Goal: Task Accomplishment & Management: Complete application form

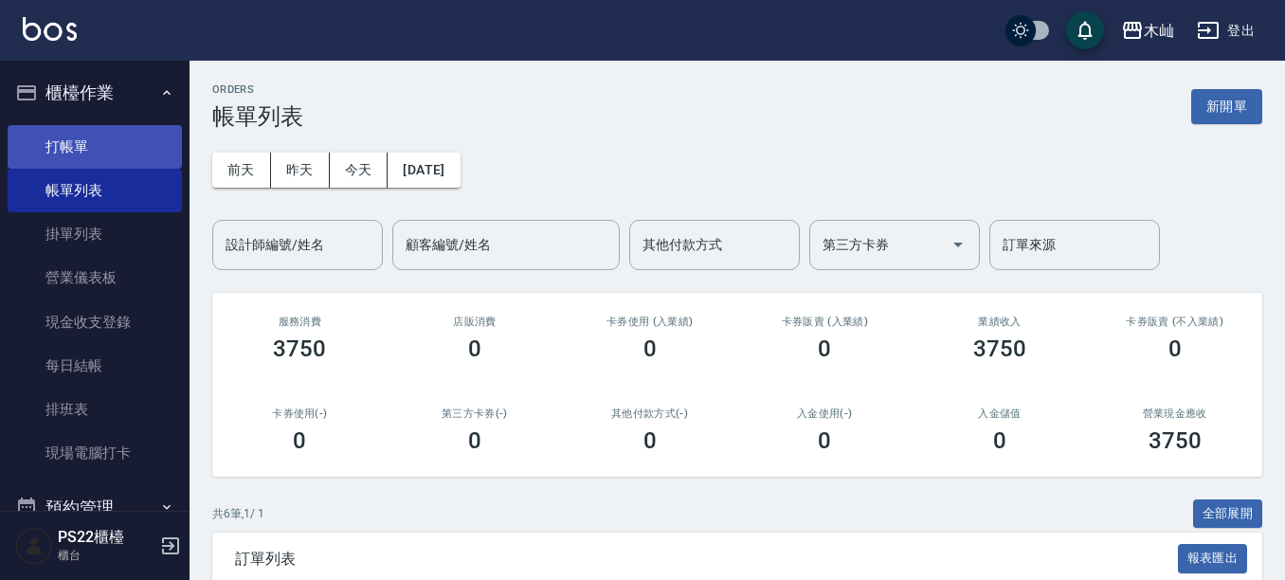
click at [81, 167] on link "打帳單" at bounding box center [95, 147] width 174 height 44
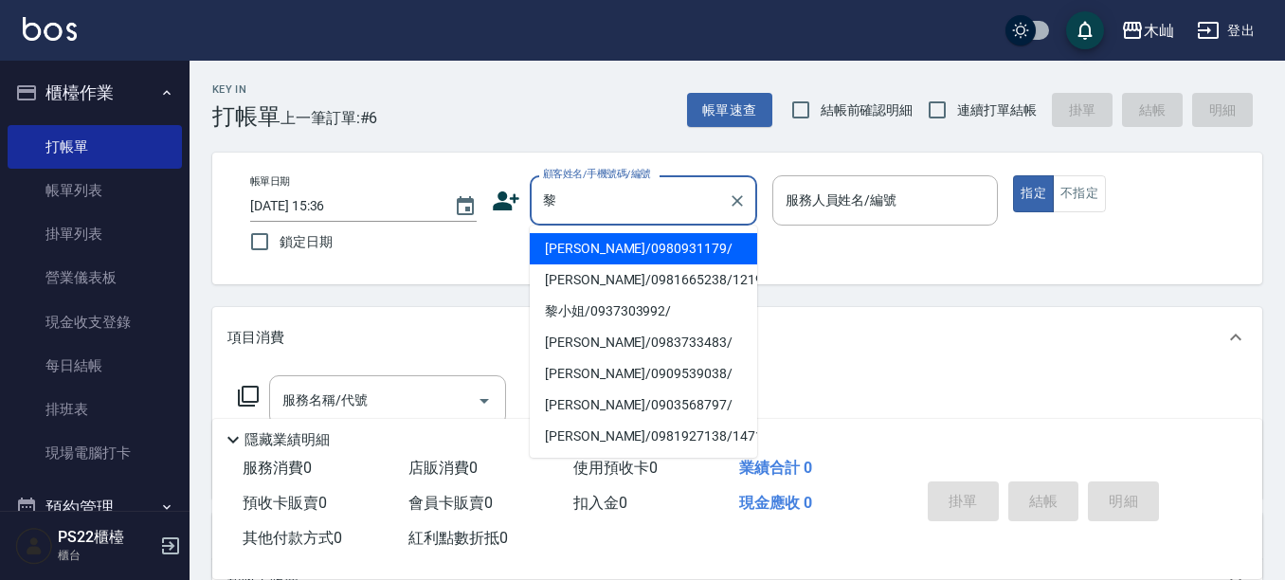
click at [592, 255] on li "[PERSON_NAME]/0980931179/" at bounding box center [643, 248] width 227 height 31
type input "[PERSON_NAME]/0980931179/"
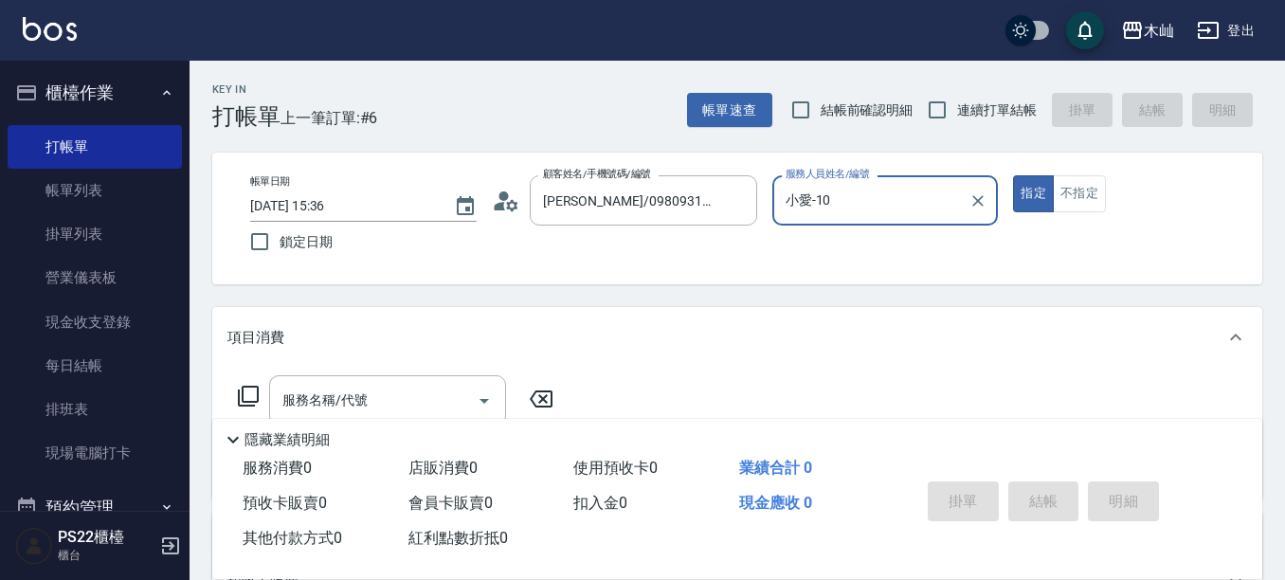
type input "小愛-10"
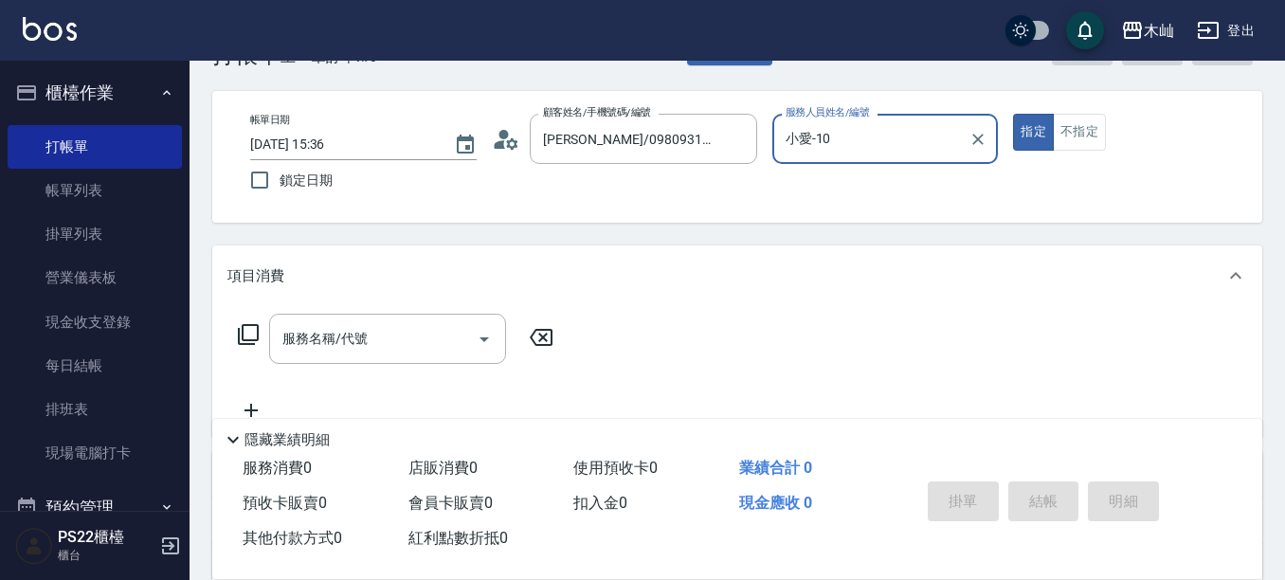
scroll to position [95, 0]
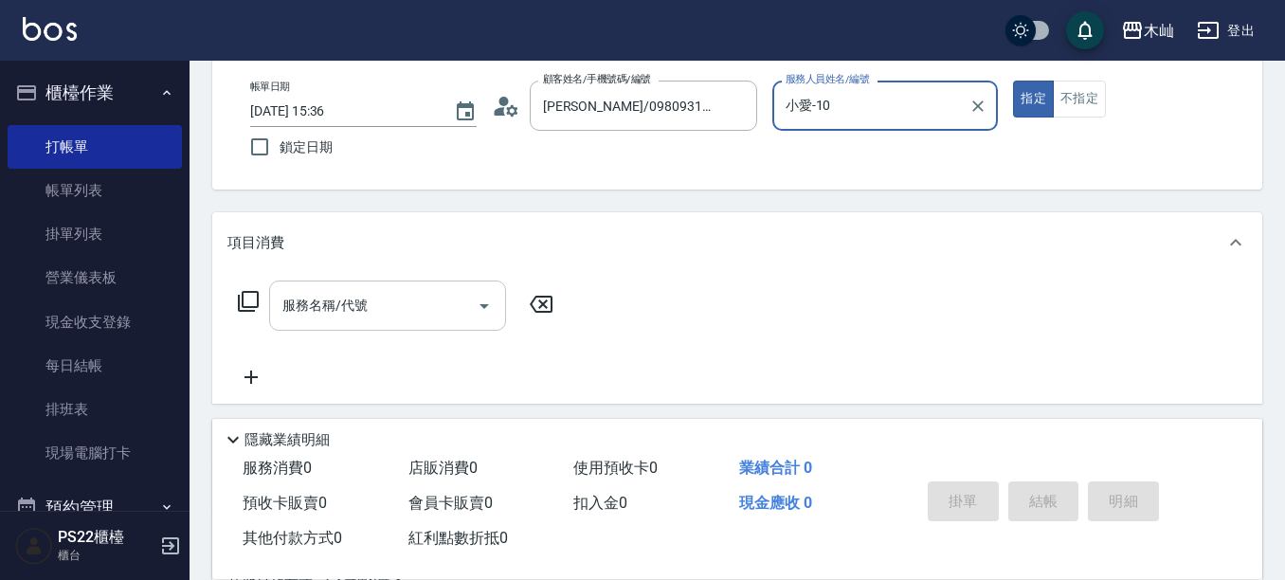
click at [371, 301] on input "服務名稱/代號" at bounding box center [373, 305] width 191 height 33
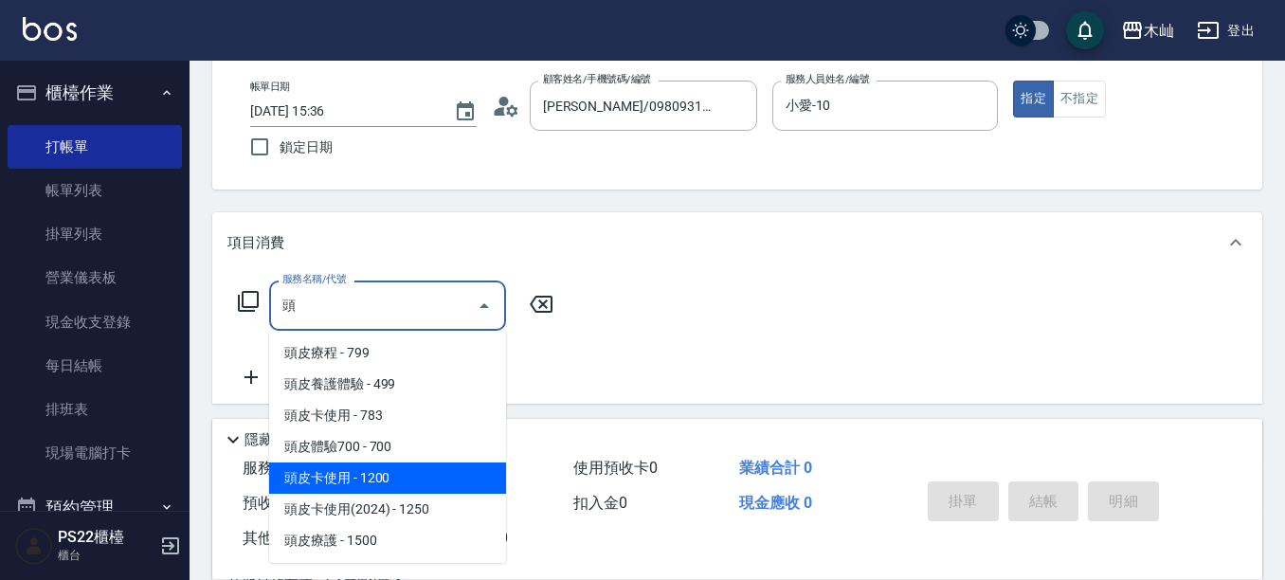
scroll to position [96, 0]
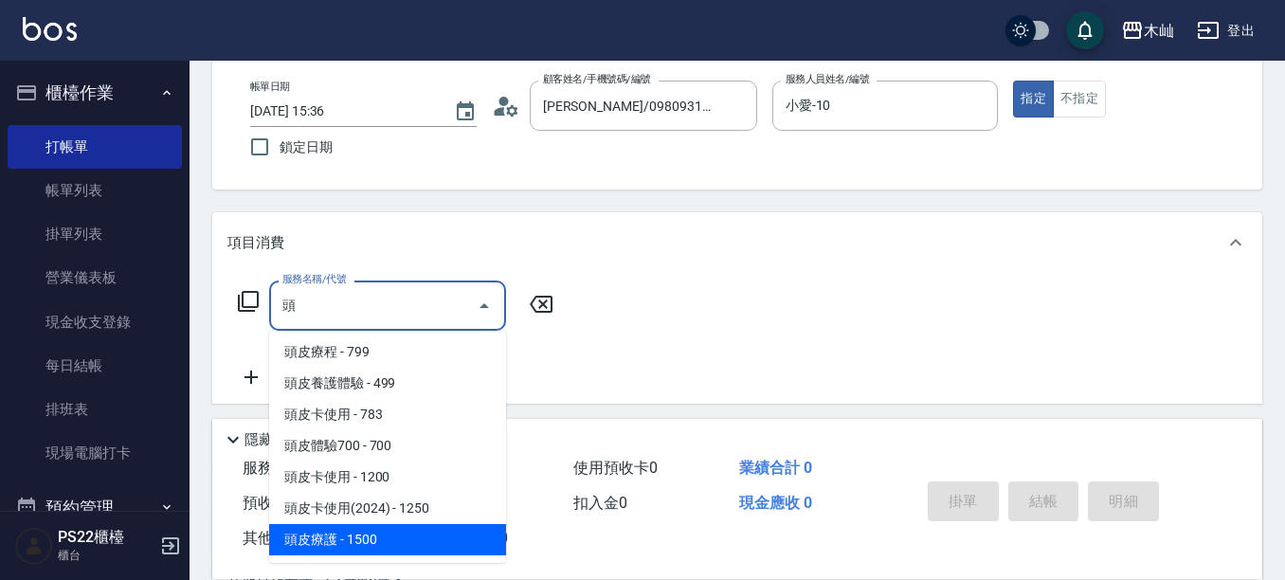
click at [417, 552] on span "頭皮療護 - 1500" at bounding box center [387, 539] width 237 height 31
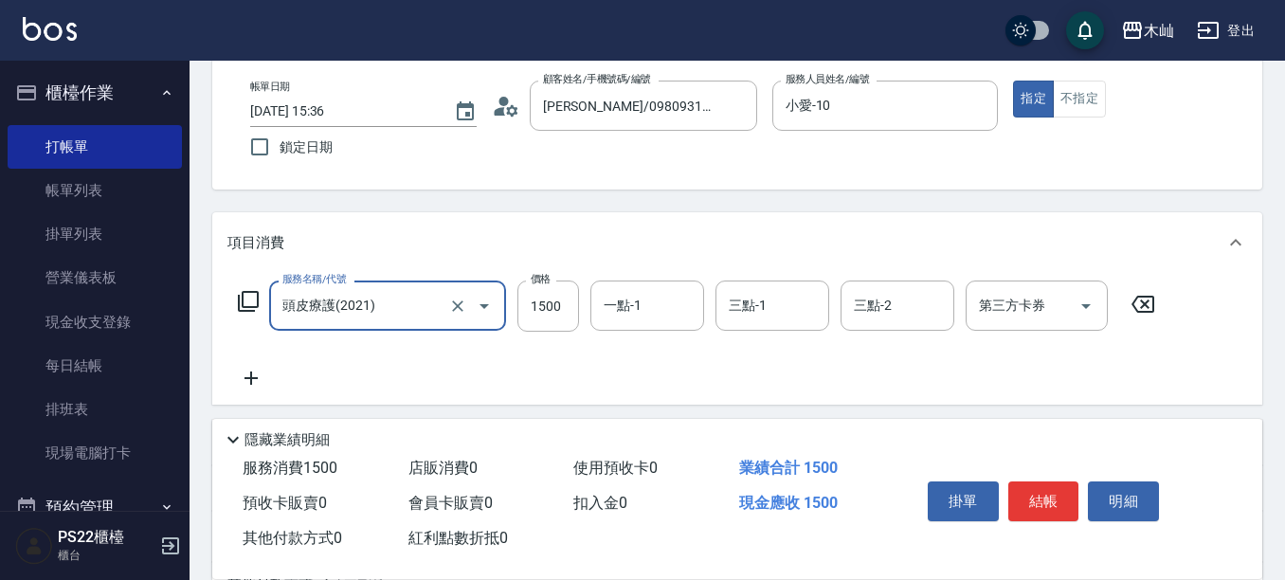
type input "頭皮療護(2021)"
click at [255, 381] on icon at bounding box center [250, 378] width 47 height 23
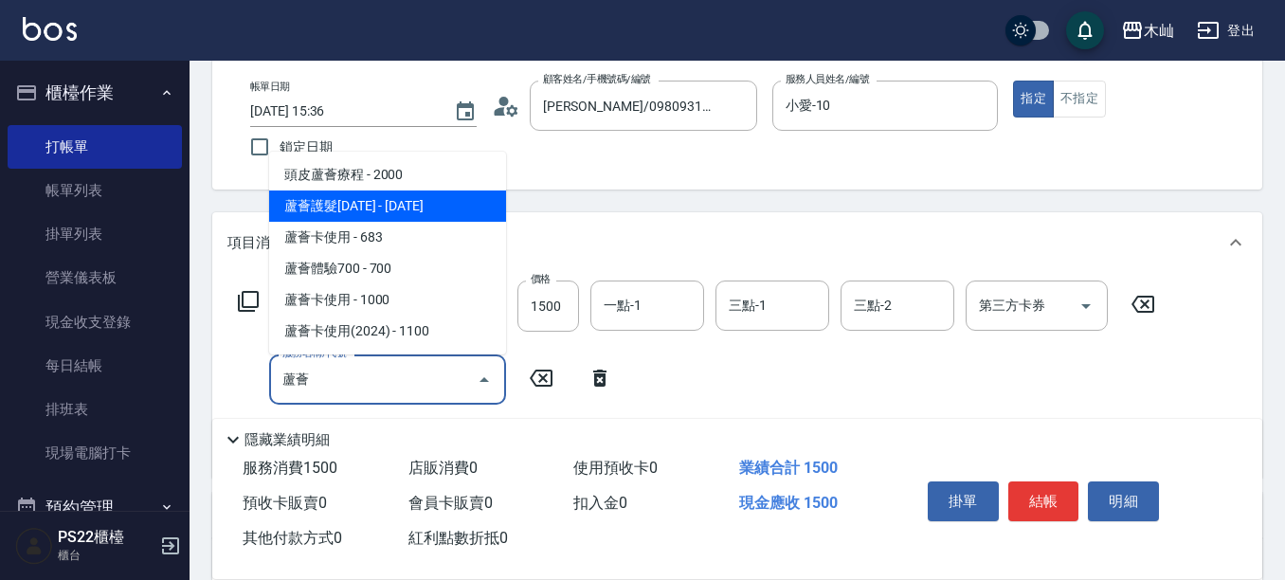
click at [373, 218] on span "蘆薈護髮[DATE] - [DATE]" at bounding box center [387, 205] width 237 height 31
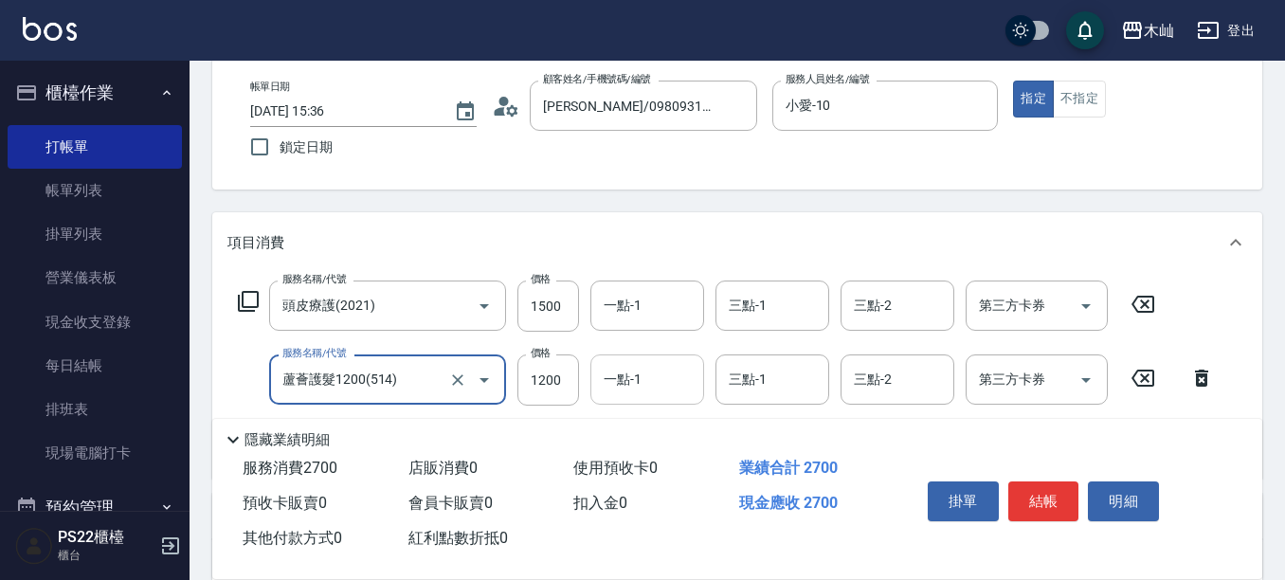
type input "蘆薈護髮1200(514)"
click at [637, 367] on input "一點-1" at bounding box center [647, 379] width 97 height 33
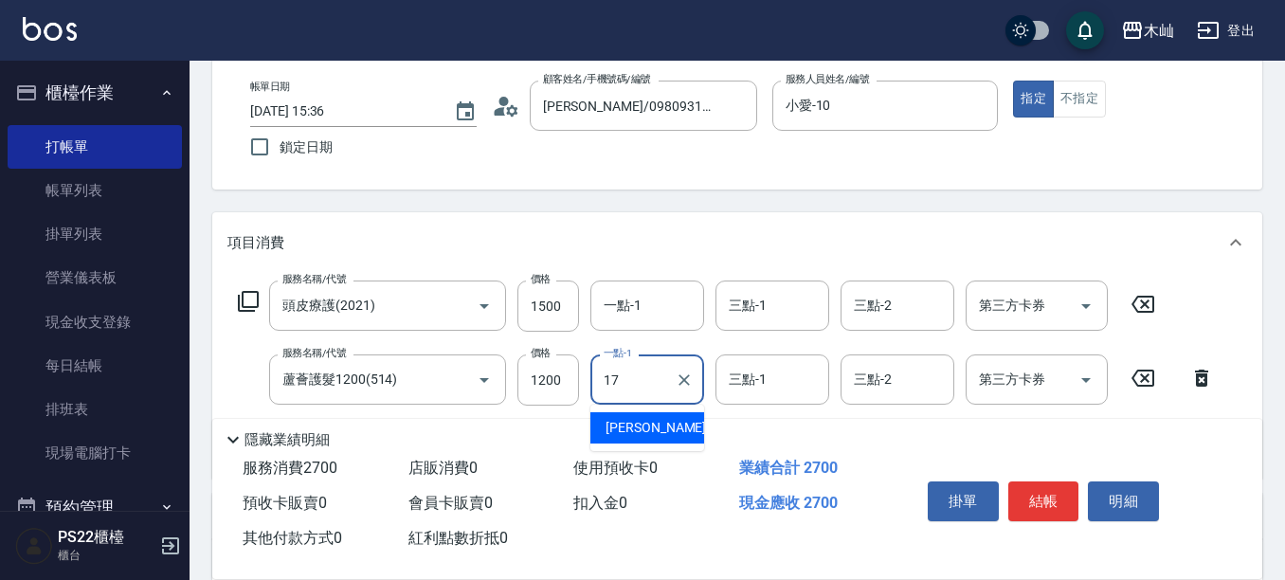
type input "[PERSON_NAME]-17"
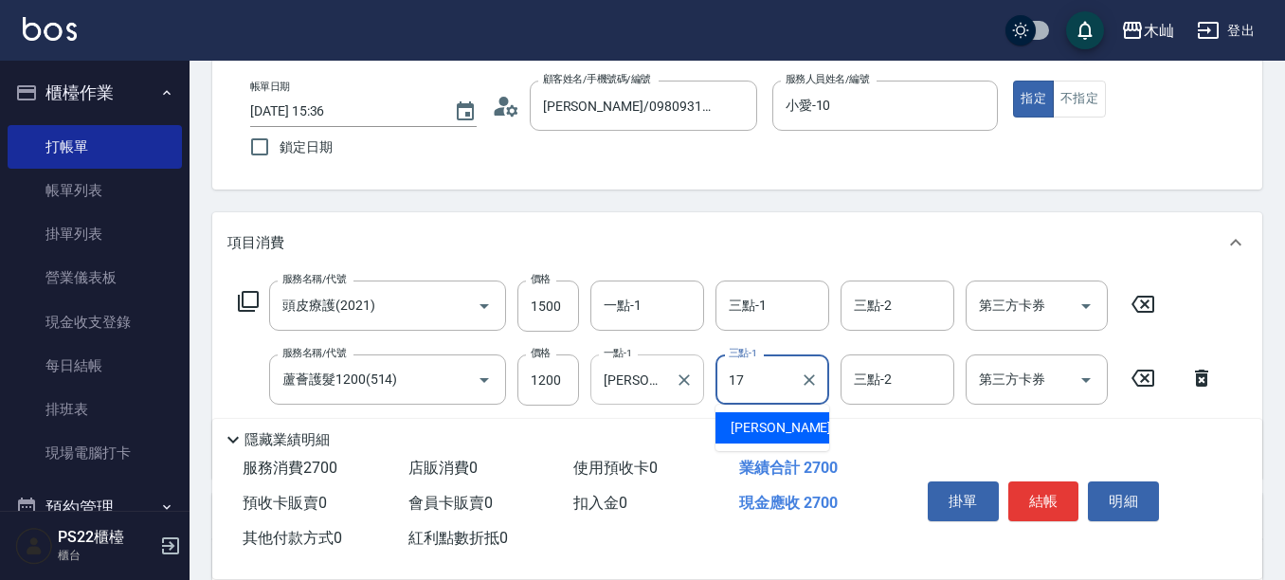
type input "[PERSON_NAME]-17"
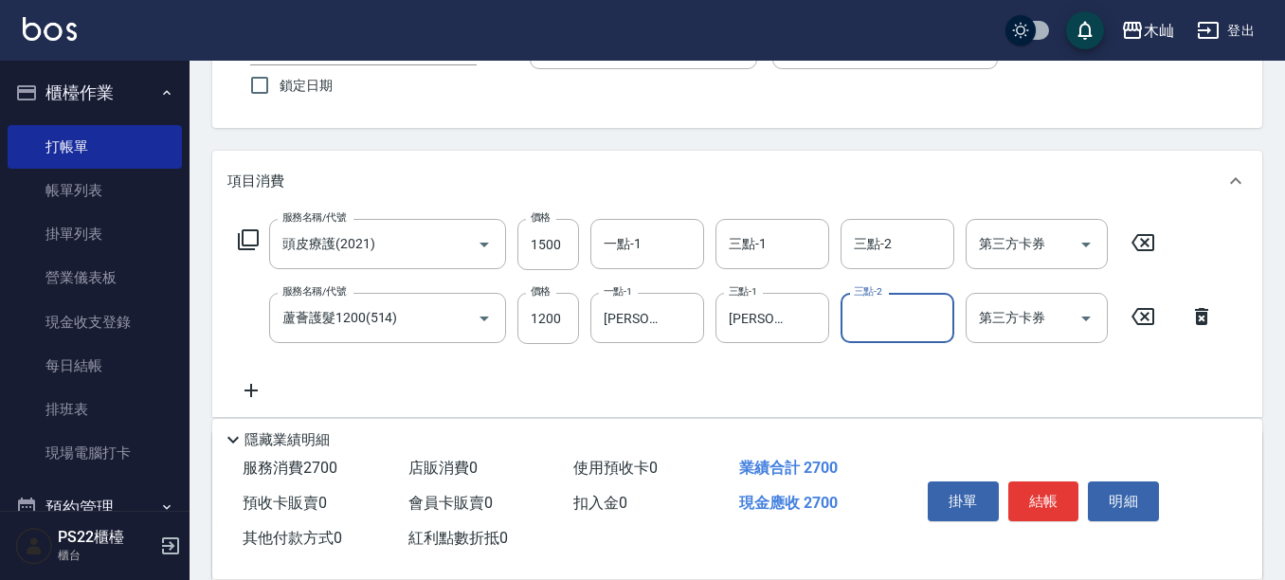
scroll to position [190, 0]
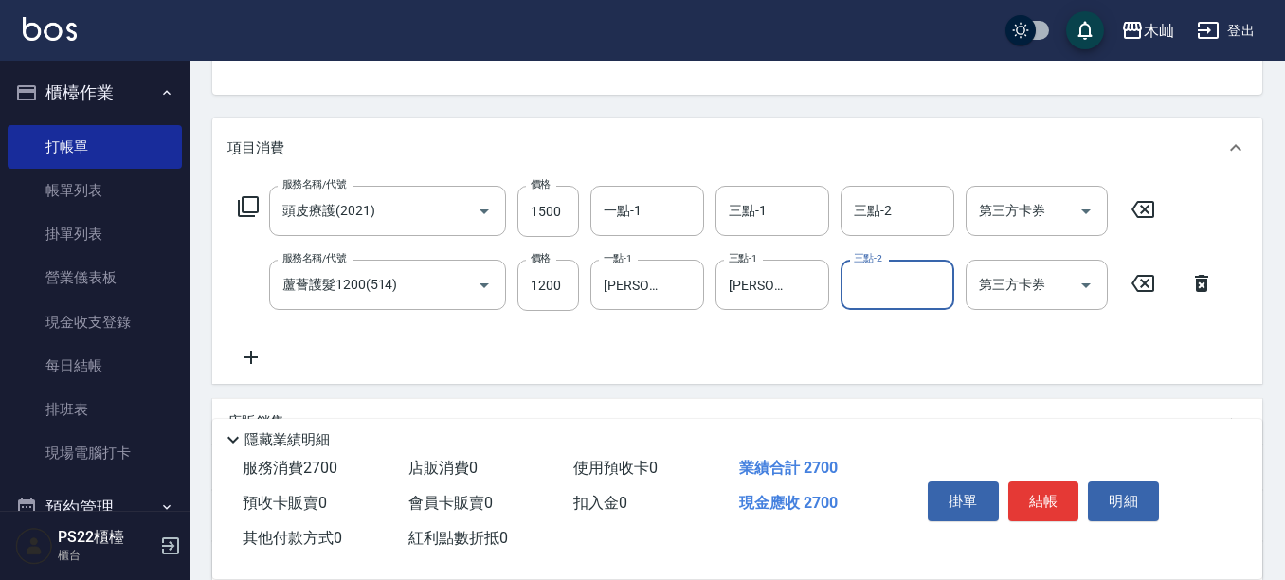
click at [251, 356] on icon at bounding box center [250, 357] width 13 height 13
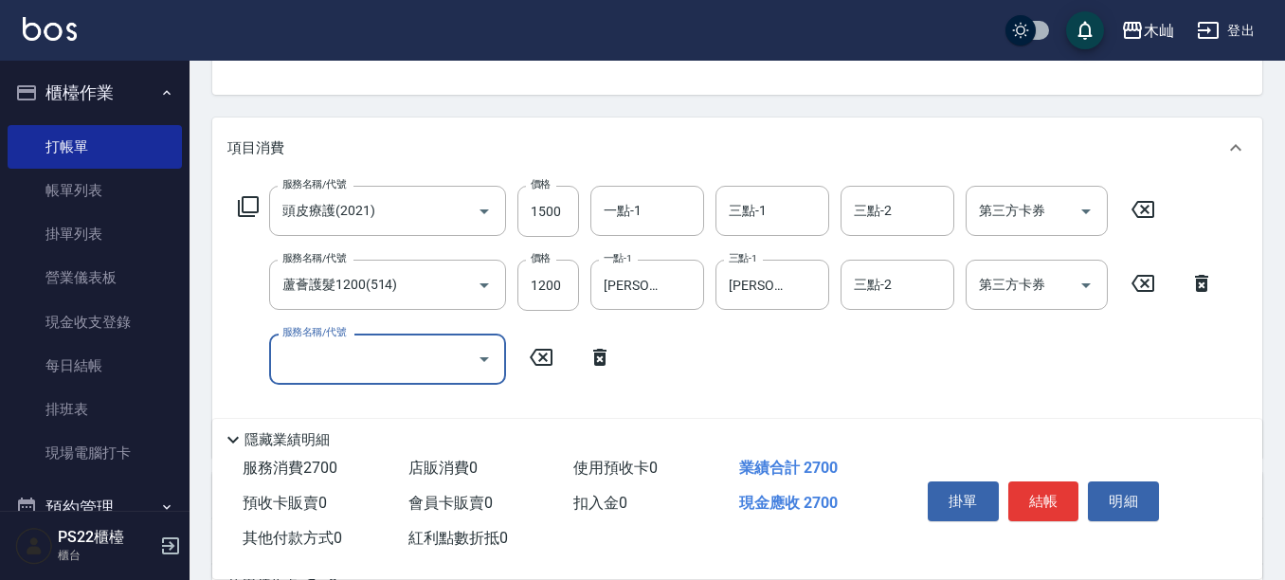
click at [401, 360] on input "服務名稱/代號" at bounding box center [373, 358] width 191 height 33
type input "精油洗髮(102)"
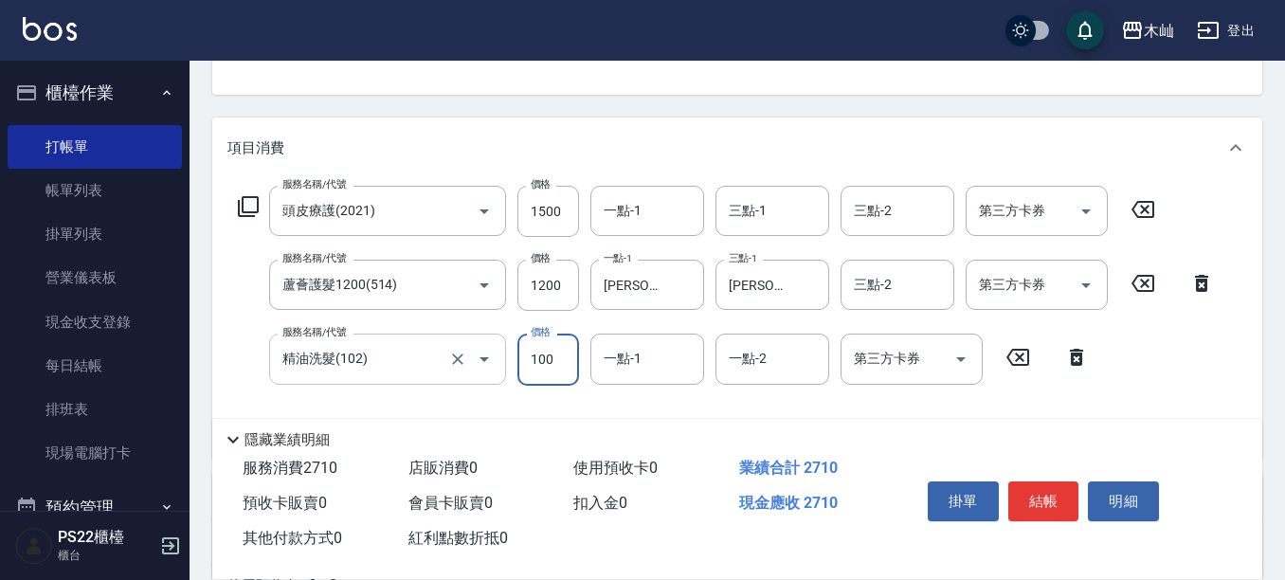
type input "100"
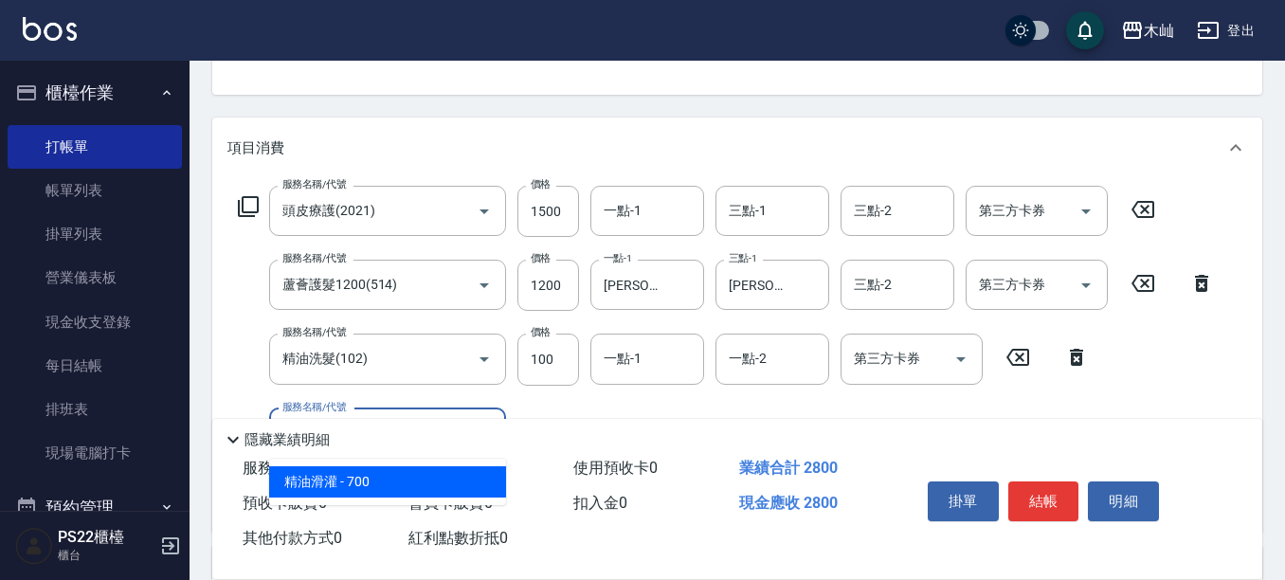
click at [390, 476] on span "精油滑灌 - 700" at bounding box center [387, 481] width 237 height 31
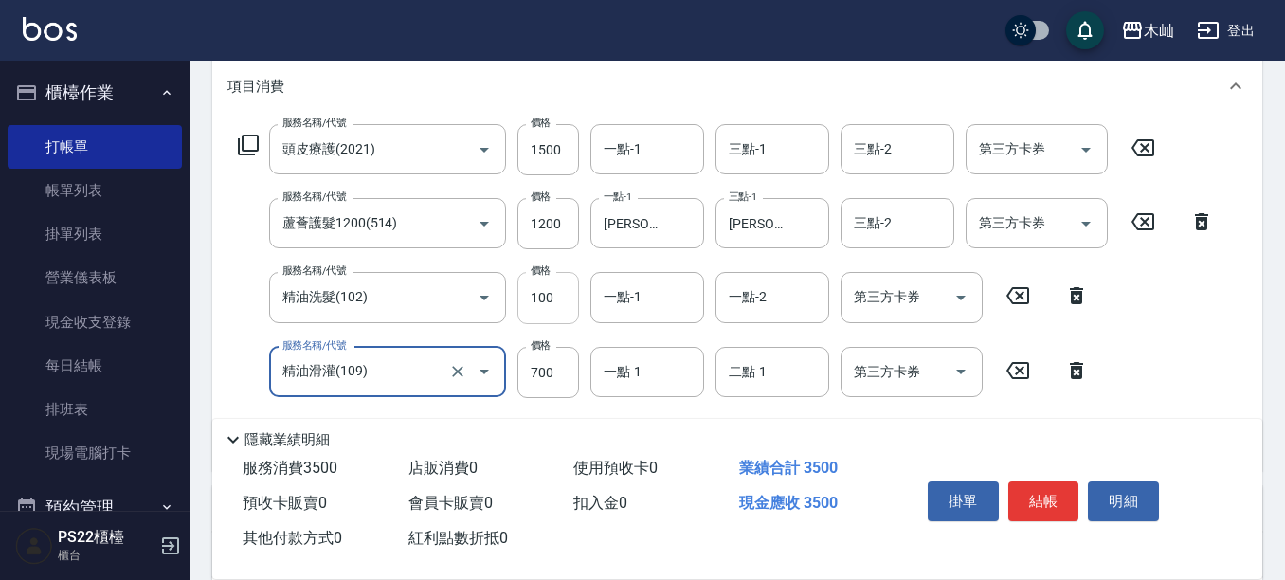
scroll to position [284, 0]
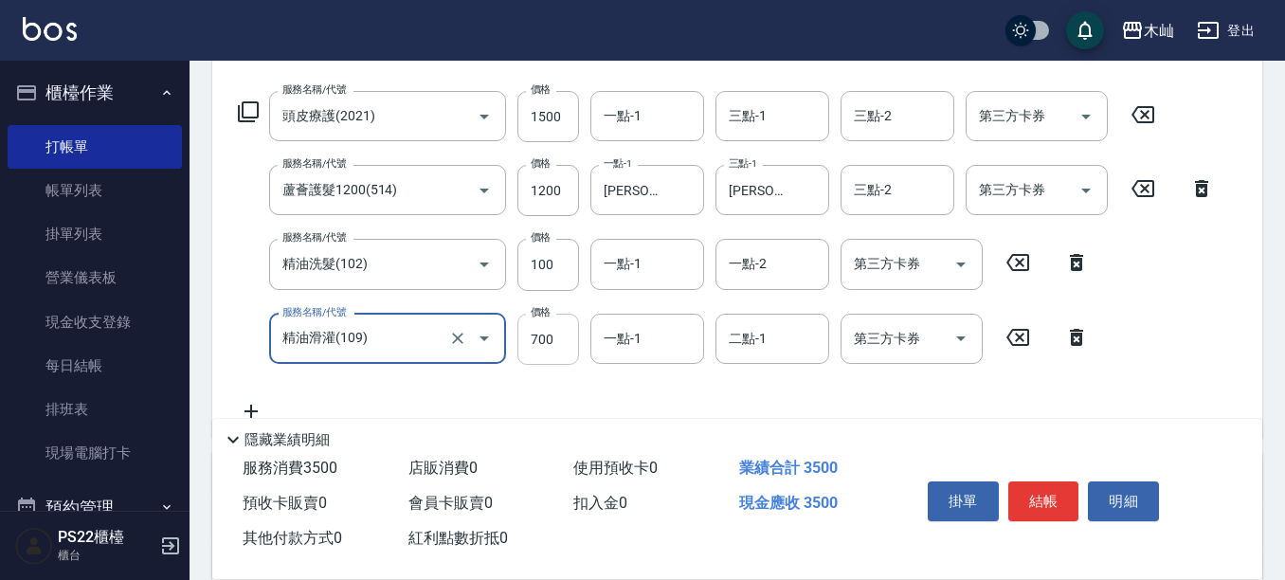
type input "精油滑灌(109)"
click at [548, 350] on input "700" at bounding box center [548, 339] width 62 height 51
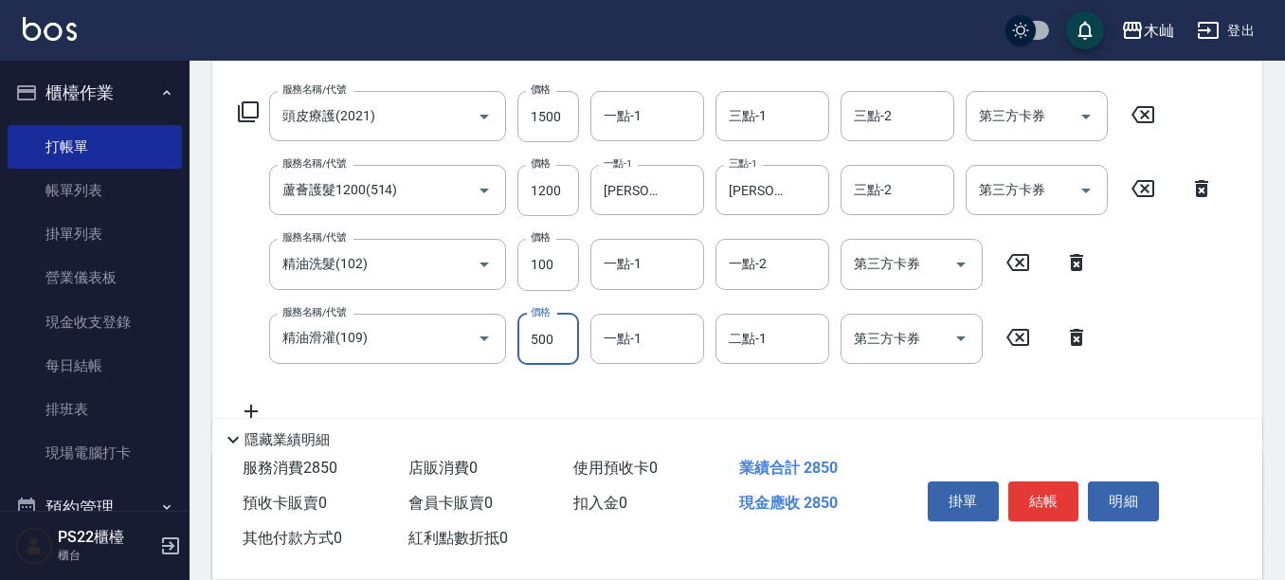
type input "500"
click at [1045, 504] on button "結帳" at bounding box center [1043, 501] width 71 height 40
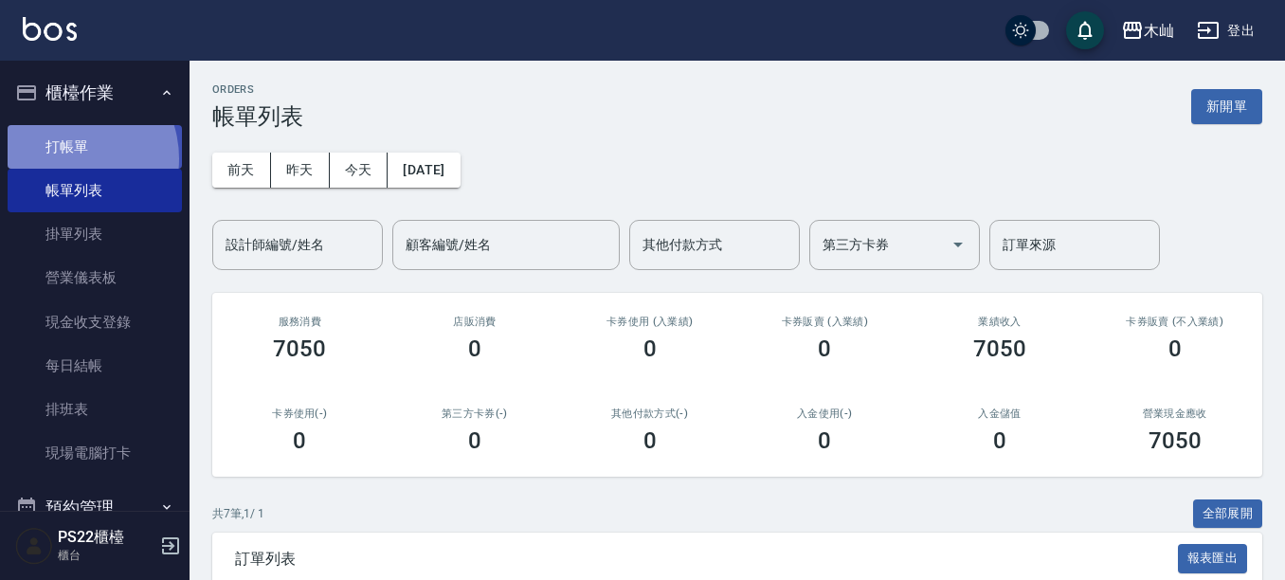
click at [63, 158] on link "打帳單" at bounding box center [95, 147] width 174 height 44
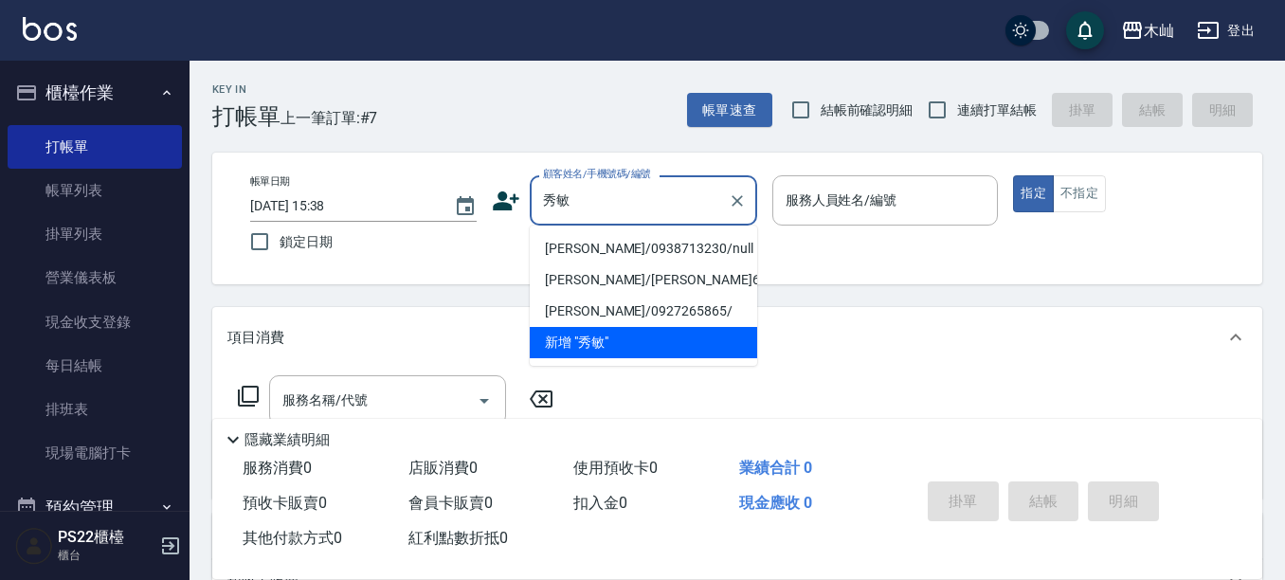
click at [613, 254] on li "[PERSON_NAME]/0938713230/null" at bounding box center [643, 248] width 227 height 31
type input "[PERSON_NAME]/0938713230/null"
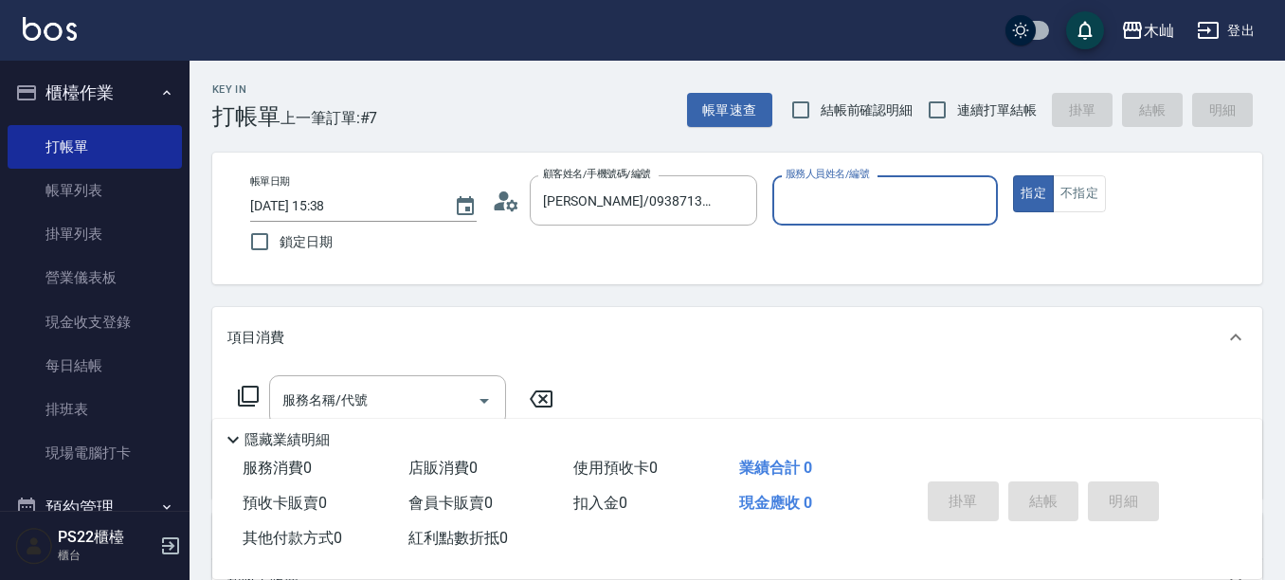
type input "小愛-10"
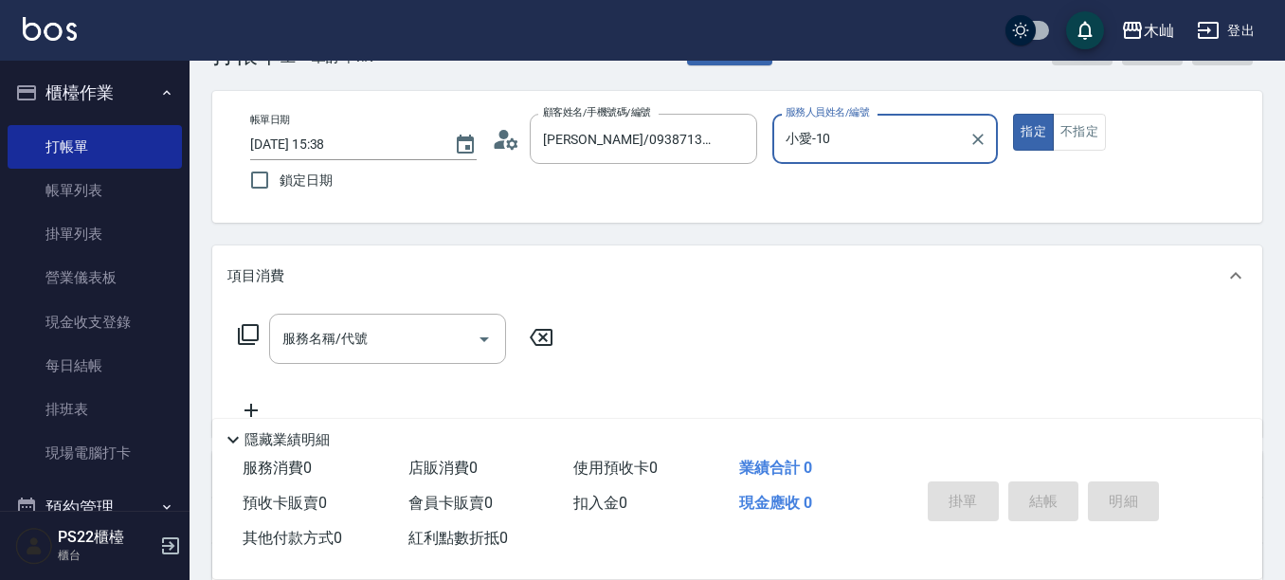
scroll to position [95, 0]
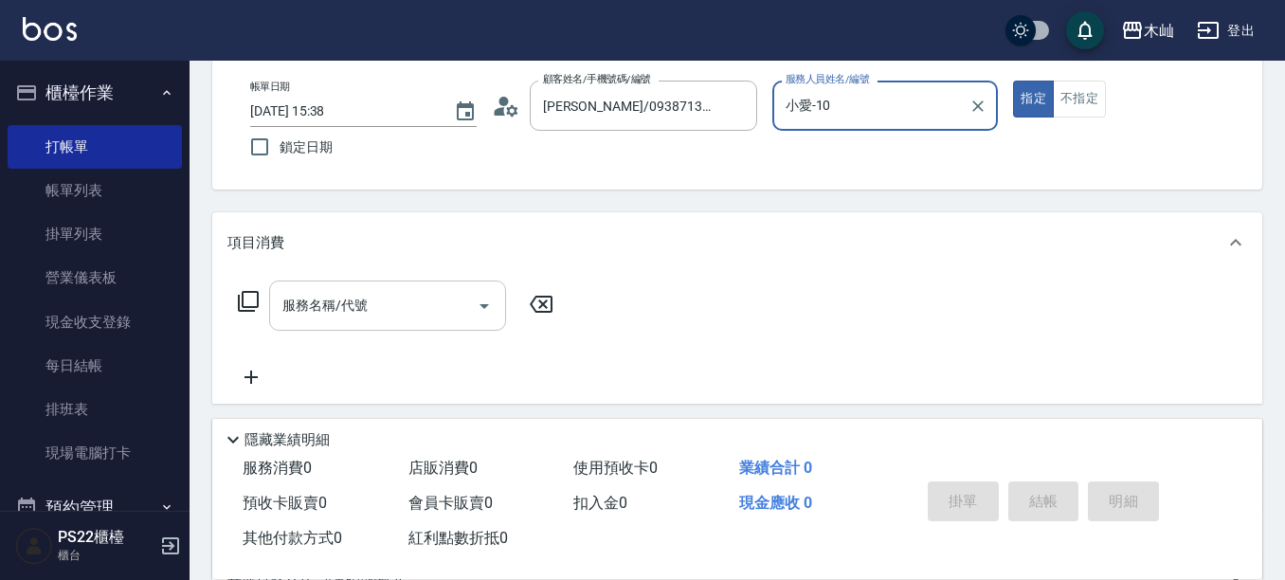
click at [398, 322] on input "服務名稱/代號" at bounding box center [373, 305] width 191 height 33
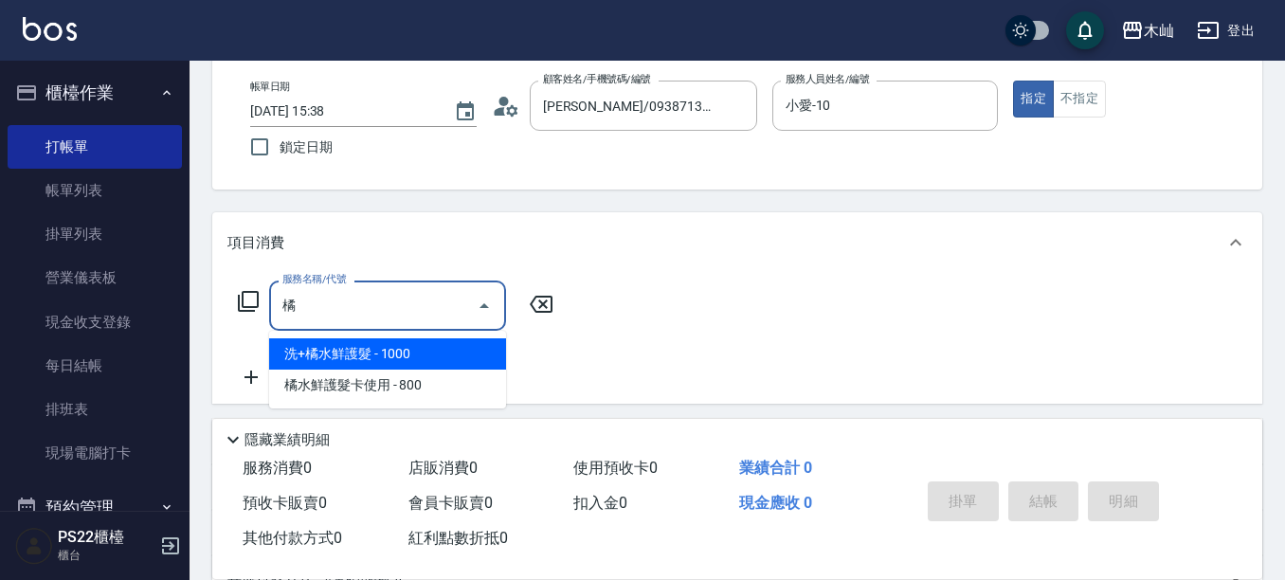
click at [415, 359] on span "洗+橘水鮮護髮 - 1000" at bounding box center [387, 353] width 237 height 31
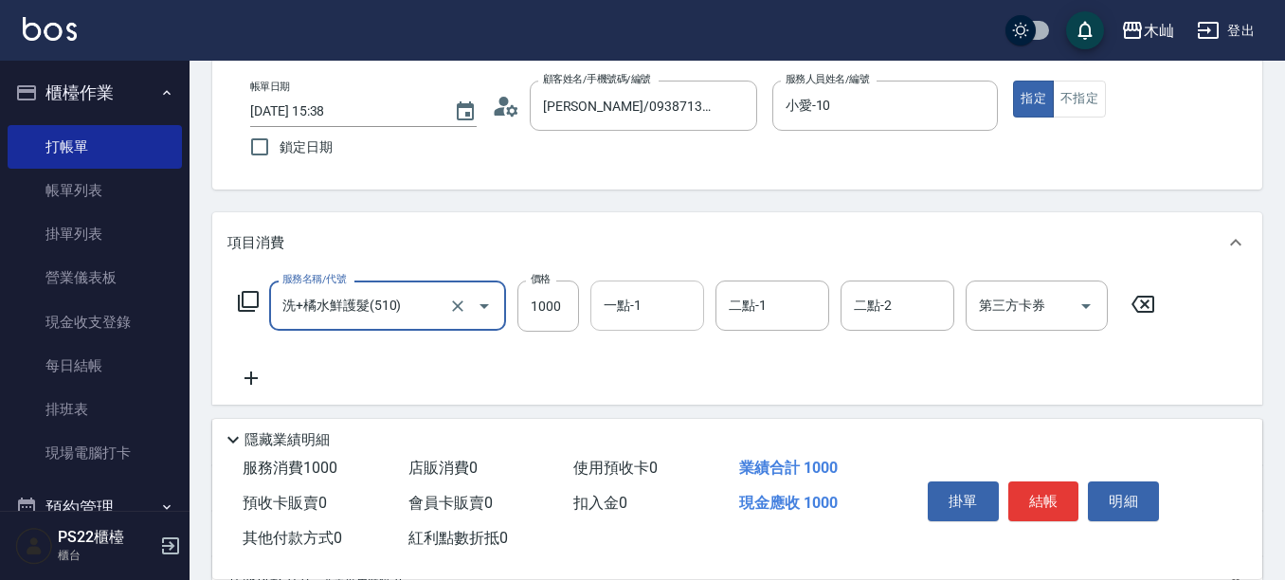
type input "洗+橘水鮮護髮(510)"
click at [608, 317] on input "一點-1" at bounding box center [647, 305] width 97 height 33
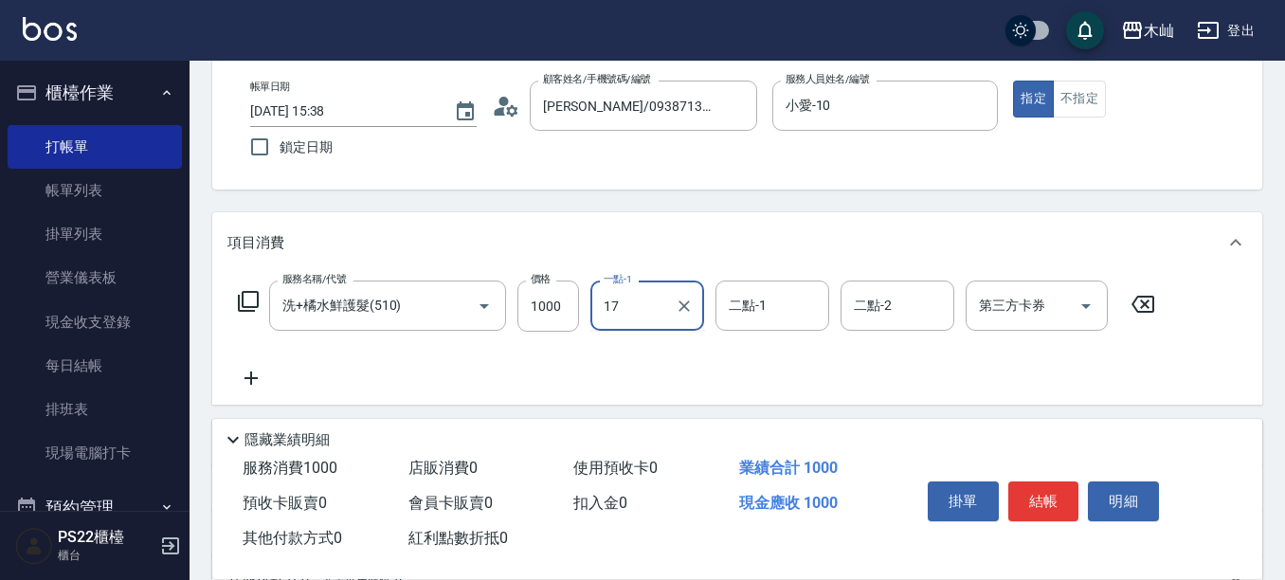
type input "[PERSON_NAME]-17"
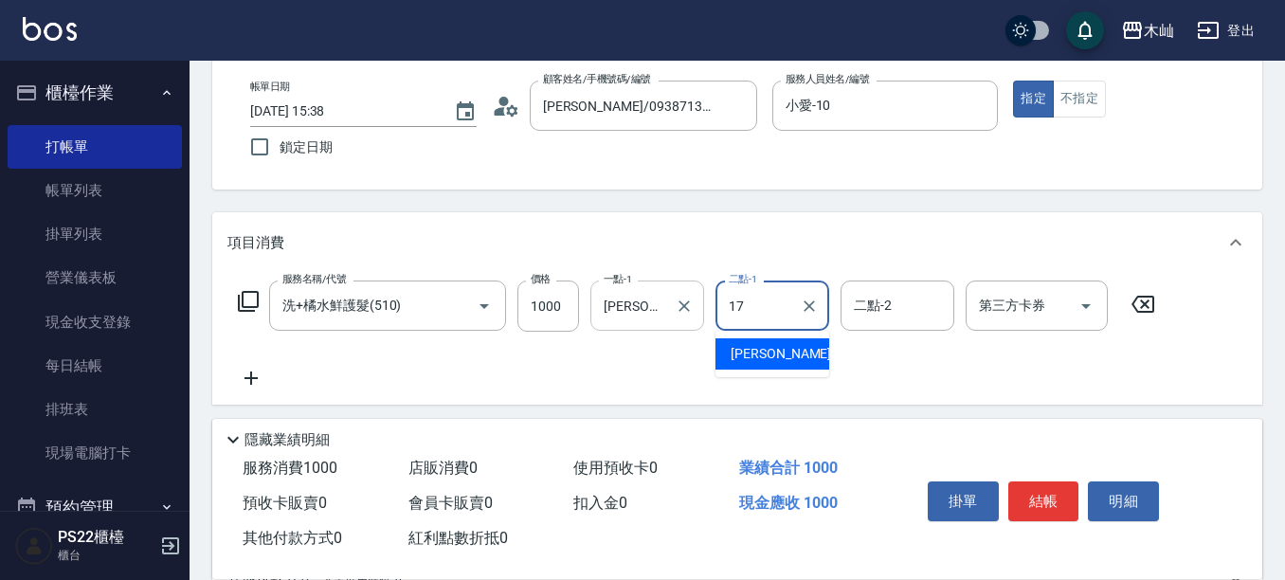
type input "[PERSON_NAME]-17"
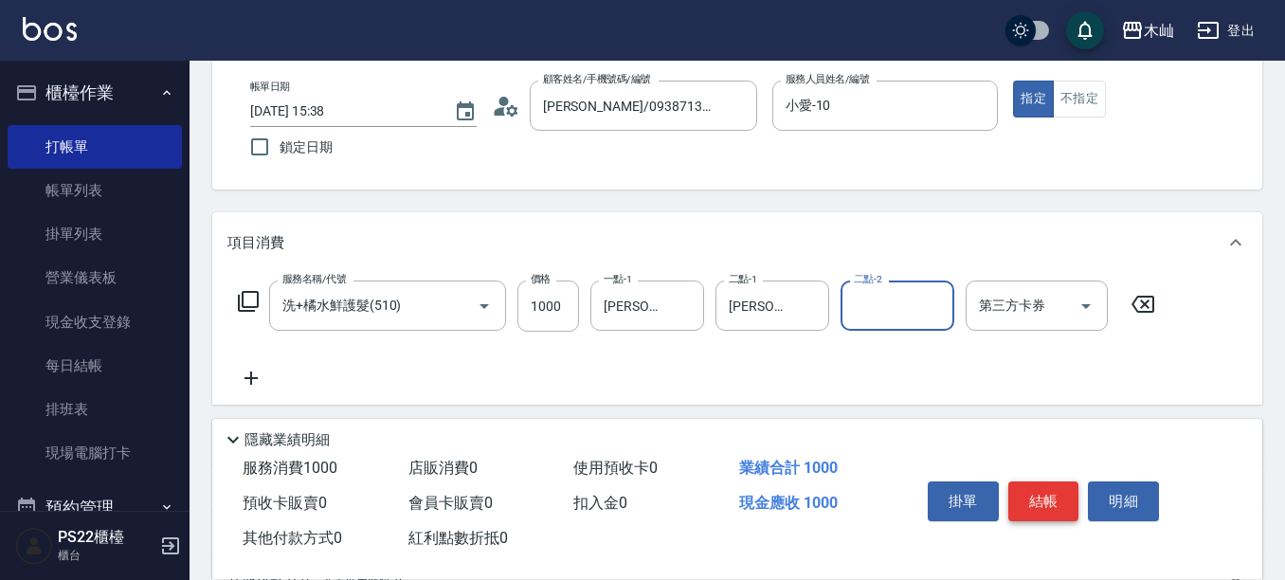
click at [1053, 482] on button "結帳" at bounding box center [1043, 501] width 71 height 40
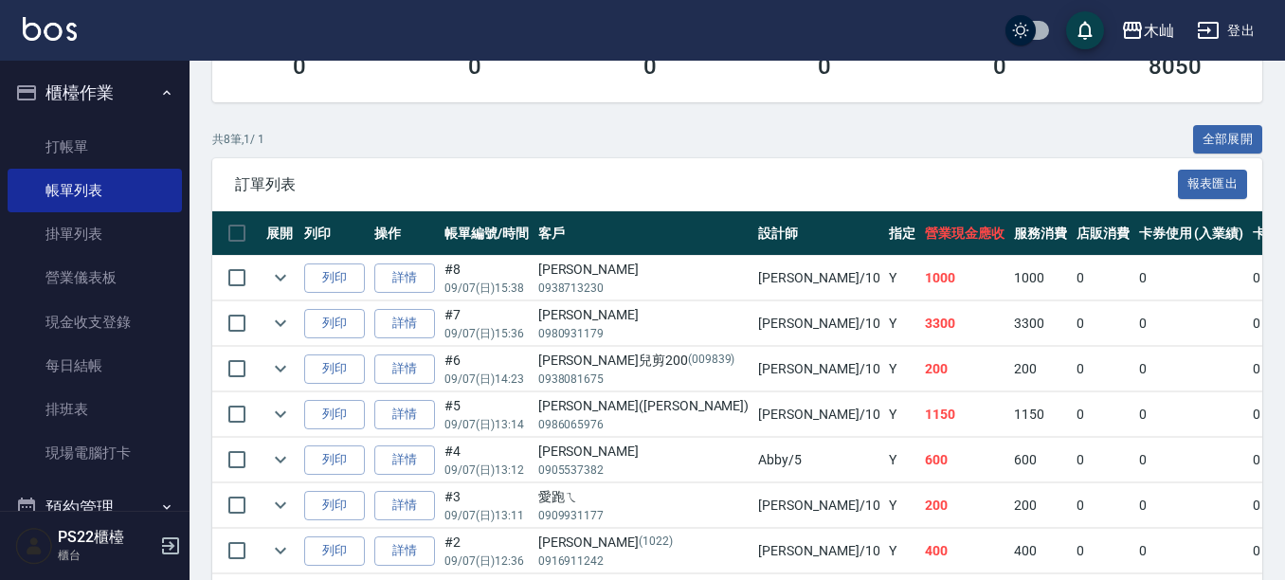
scroll to position [379, 0]
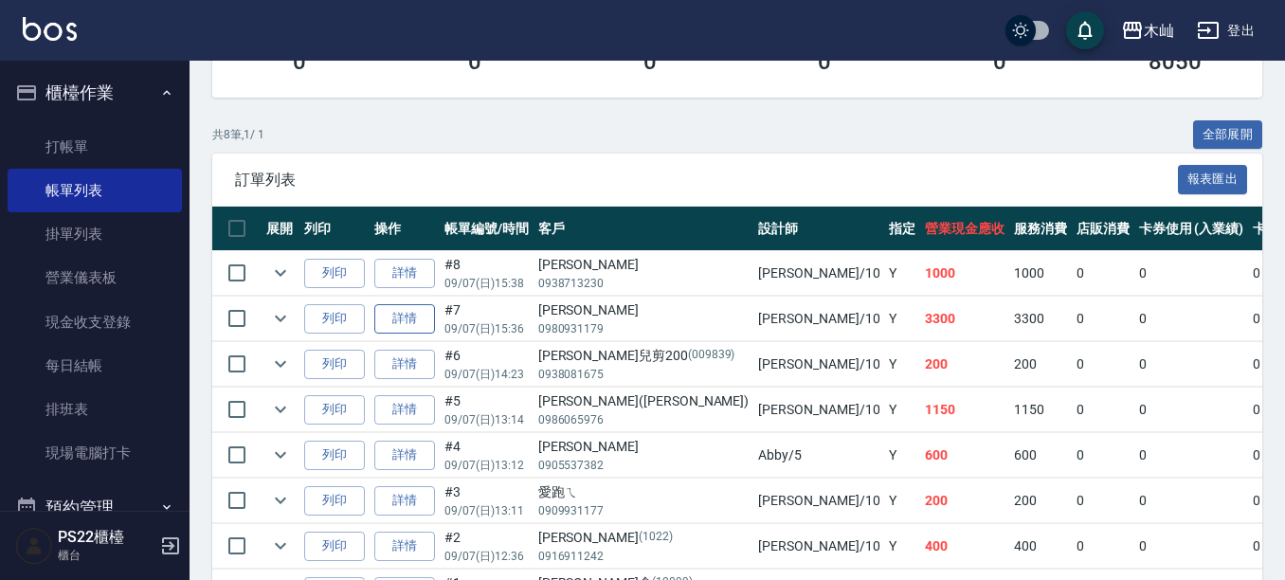
click at [397, 317] on link "詳情" at bounding box center [404, 318] width 61 height 29
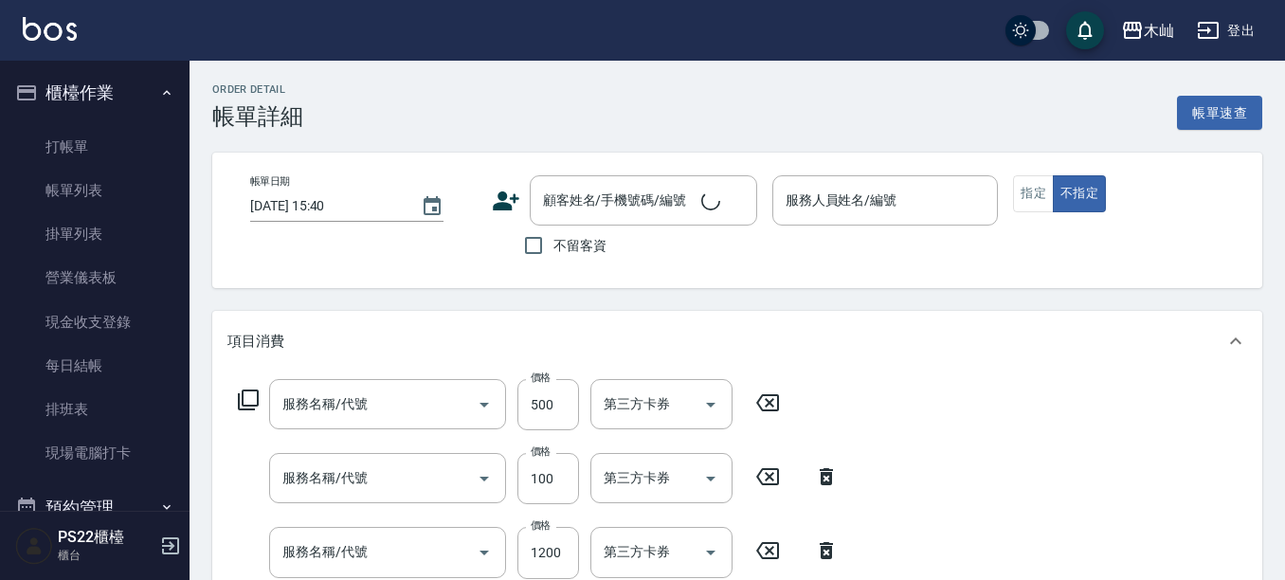
type input "精油滑灌(109)"
type input "精油洗髮(102)"
type input "蘆薈護髮1200(514)"
type input "頭皮療護(2021)"
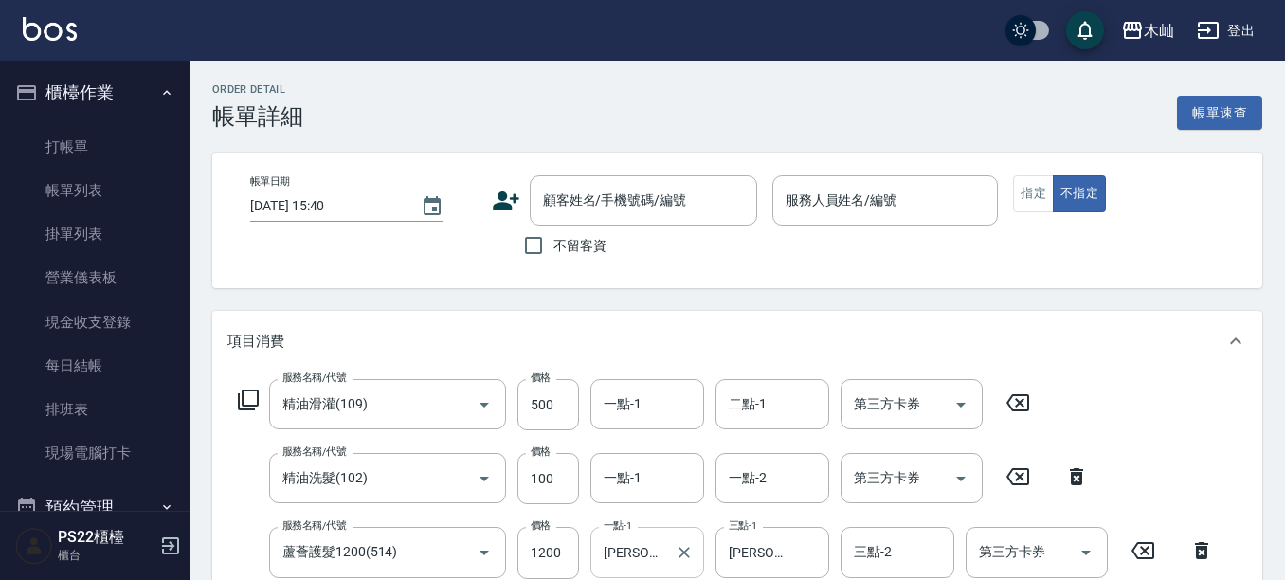
type input "[DATE] 15:36"
type input "小愛-10"
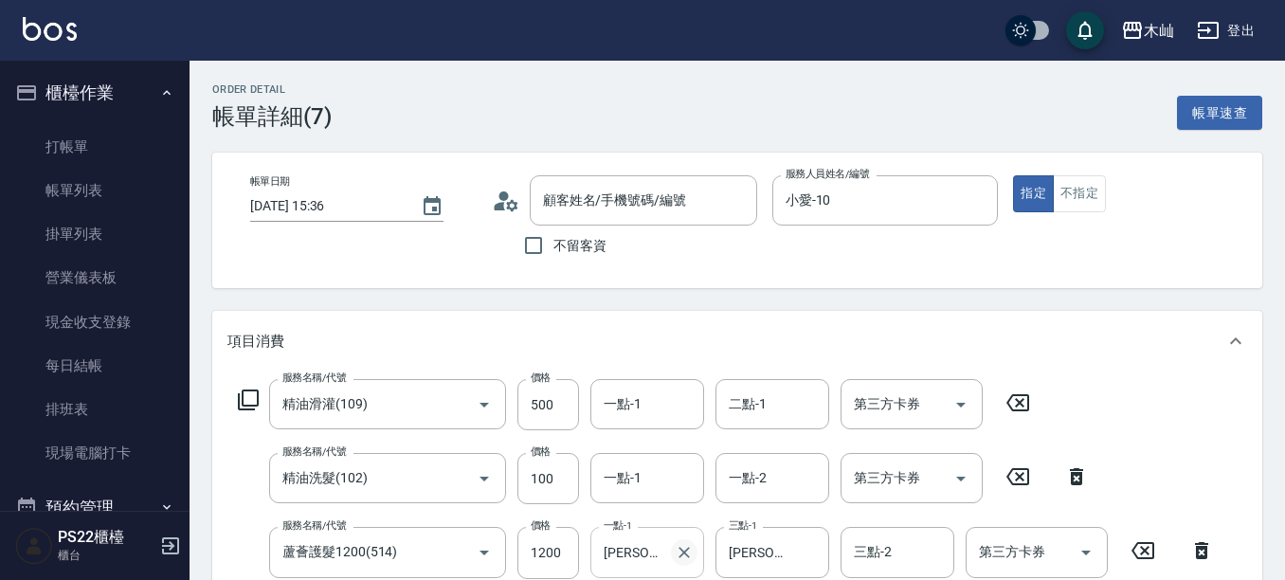
type input "[PERSON_NAME]/0980931179/"
click at [692, 552] on icon "Clear" at bounding box center [684, 552] width 19 height 19
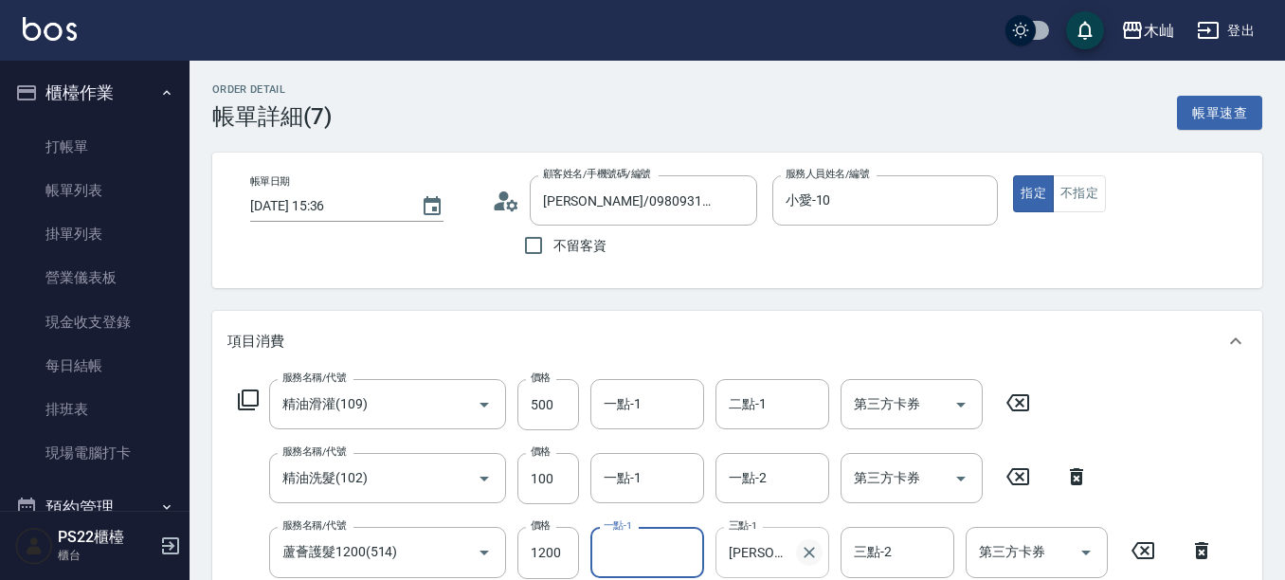
drag, startPoint x: 806, startPoint y: 552, endPoint x: 725, endPoint y: 558, distance: 81.8
click at [807, 552] on icon "Clear" at bounding box center [809, 552] width 19 height 19
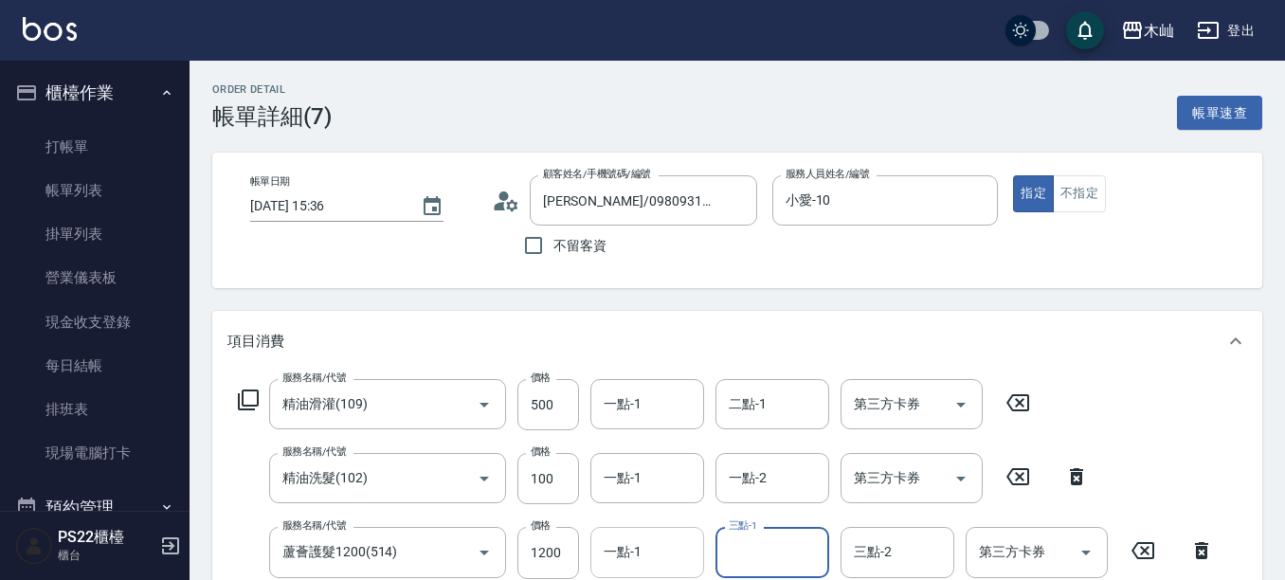
click at [628, 567] on input "一點-1" at bounding box center [647, 551] width 97 height 33
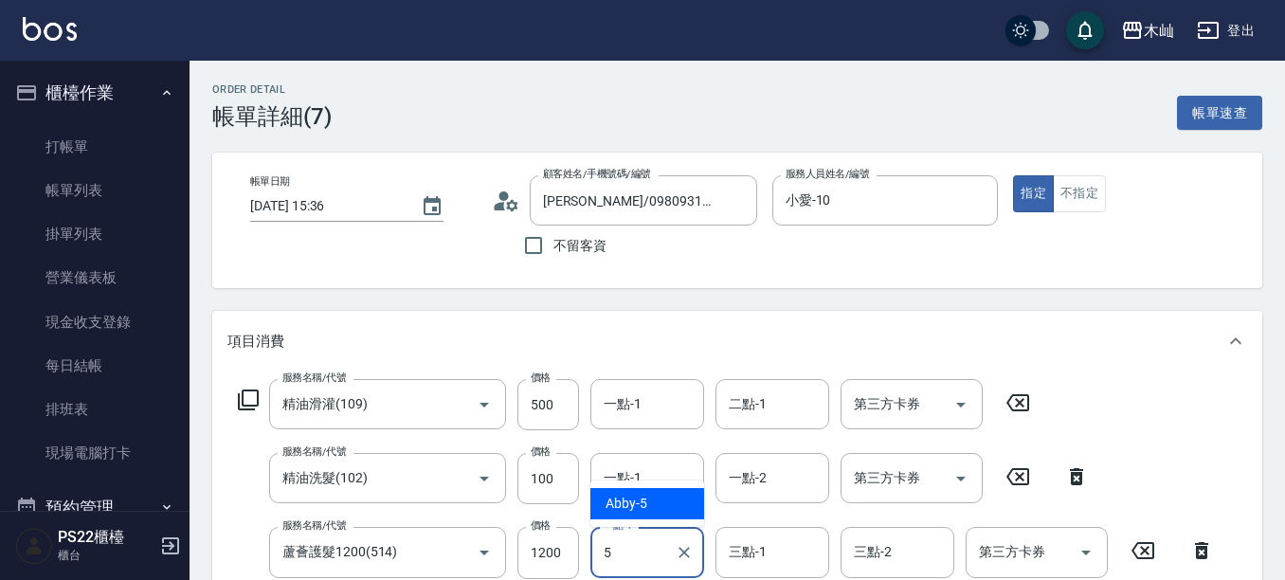
type input "Abby-5"
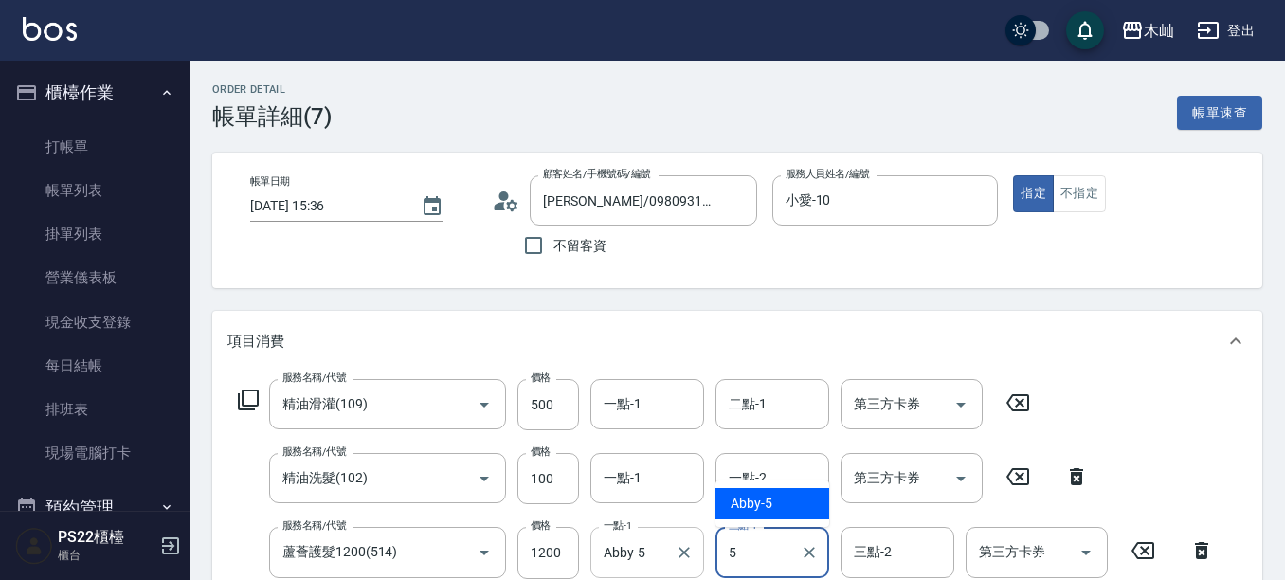
type input "Abby-5"
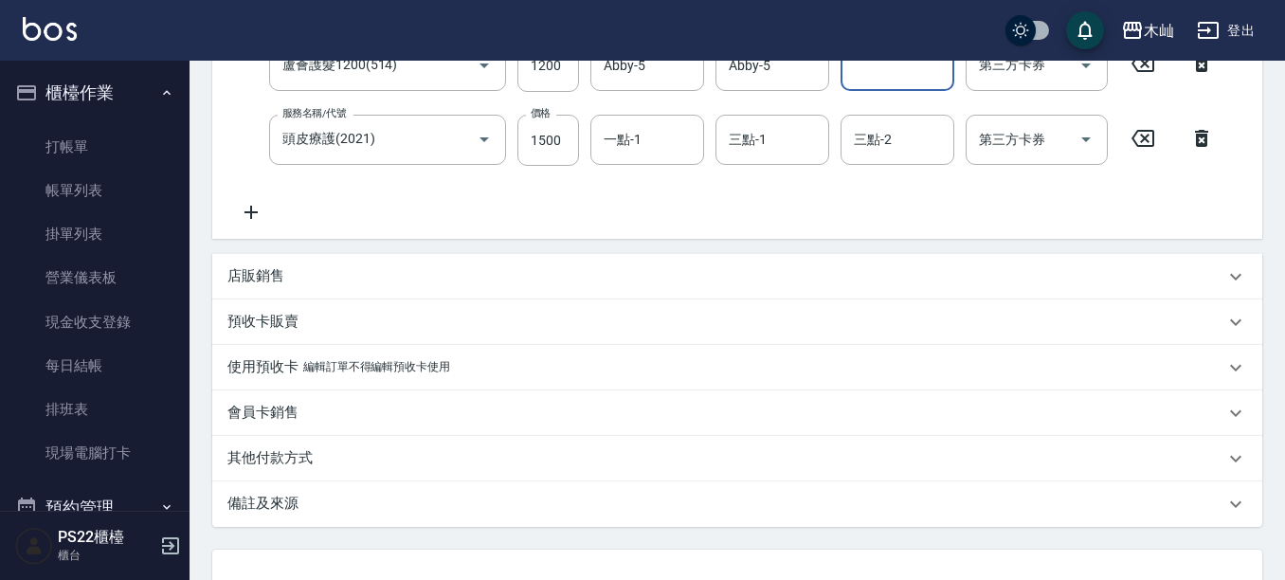
scroll to position [639, 0]
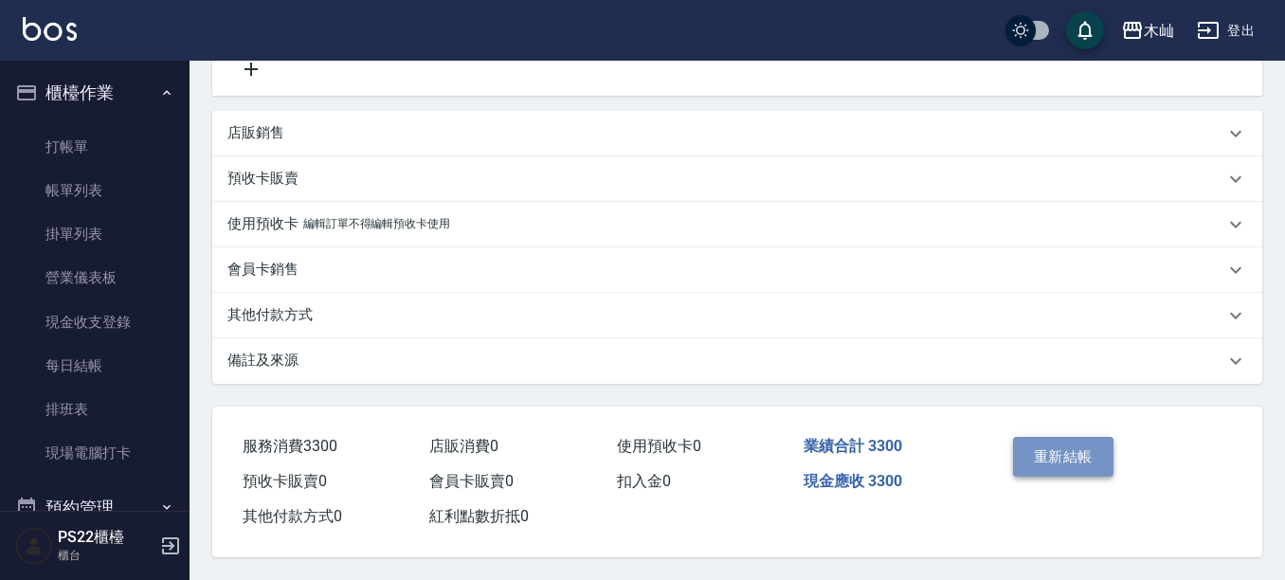
click at [1040, 461] on button "重新結帳" at bounding box center [1063, 457] width 100 height 40
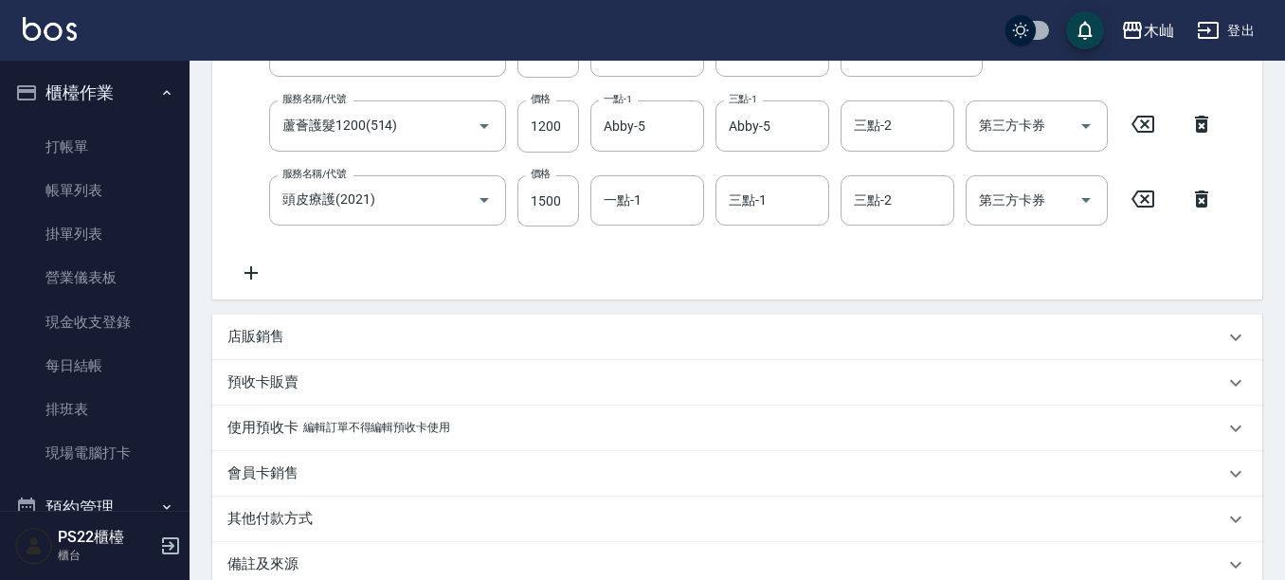
scroll to position [165, 0]
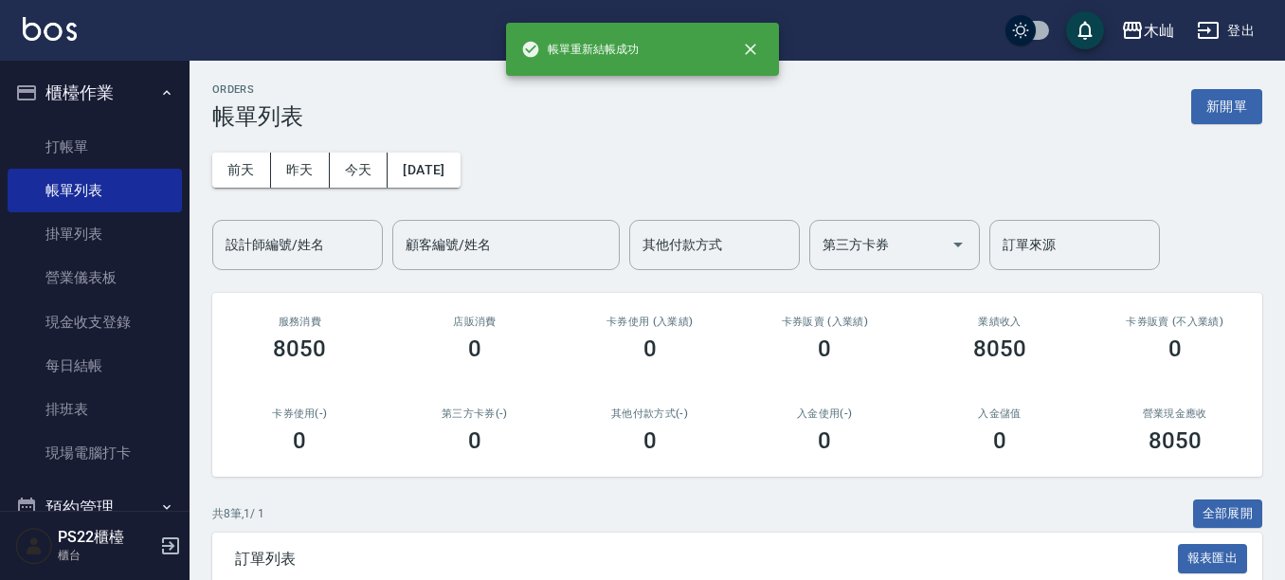
click at [280, 270] on div "ORDERS 帳單列表 新開單 [DATE] [DATE] [DATE] [DATE] 設計師編號/姓名 設計師編號/姓名 顧客編號/姓名 顧客編號/姓名 其…" at bounding box center [737, 564] width 1095 height 1007
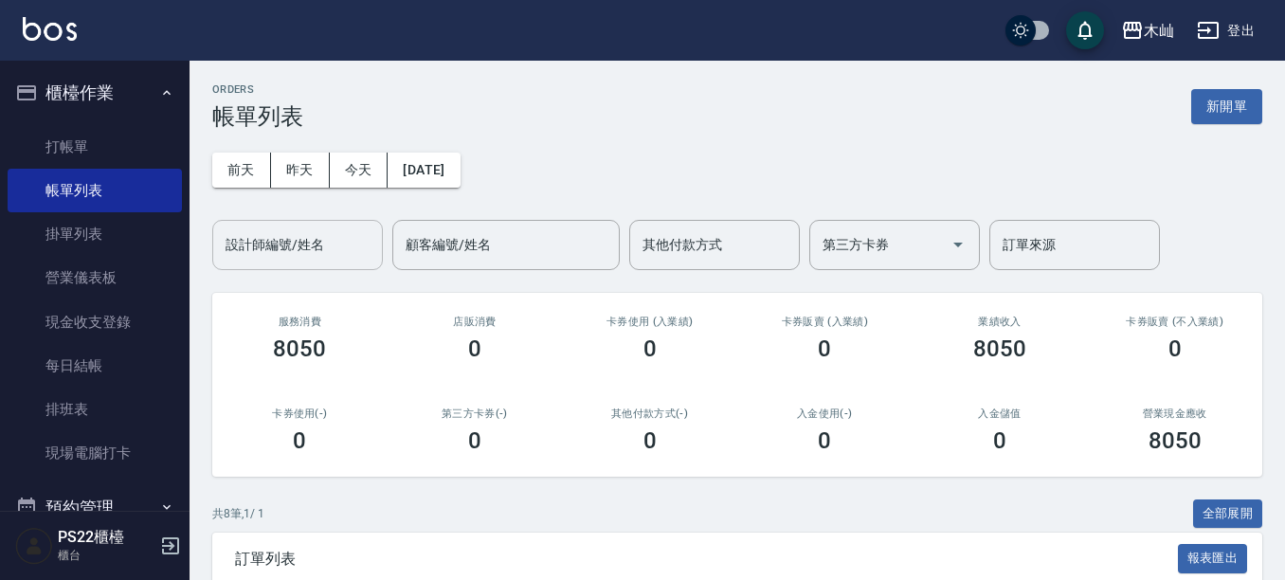
click at [326, 259] on input "設計師編號/姓名" at bounding box center [298, 244] width 154 height 33
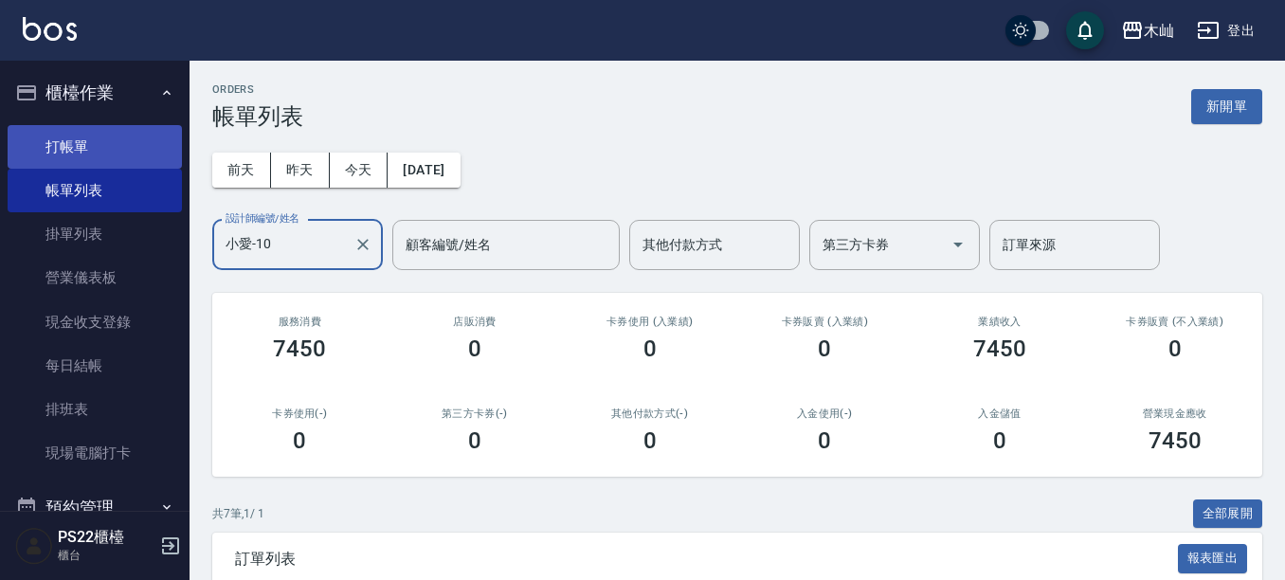
type input "小愛-10"
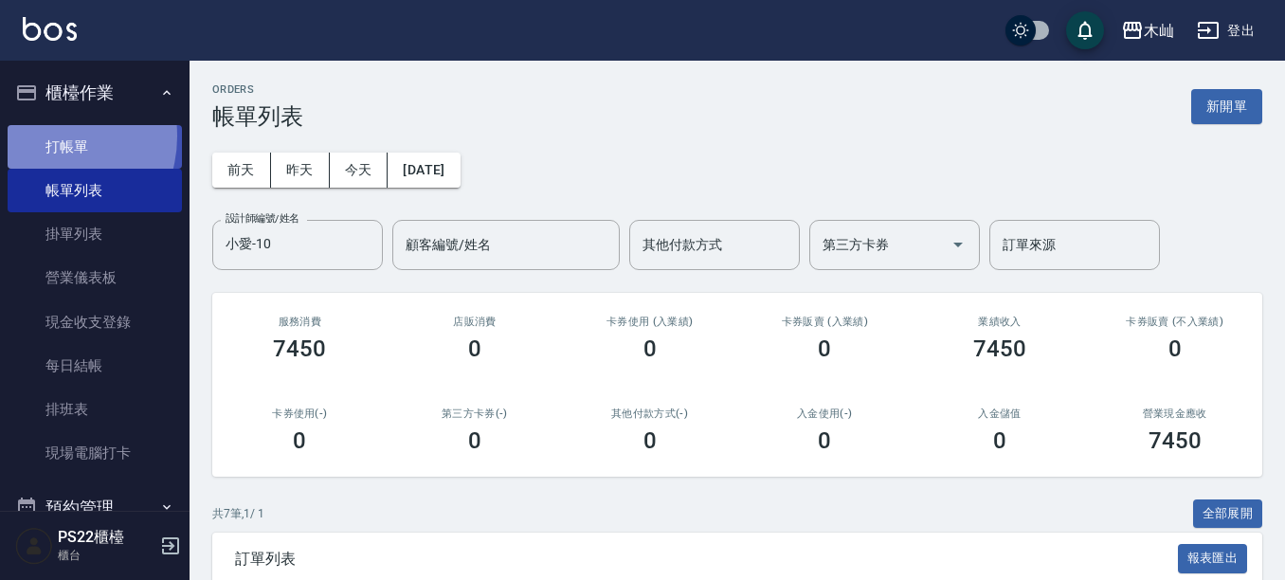
click at [45, 136] on link "打帳單" at bounding box center [95, 147] width 174 height 44
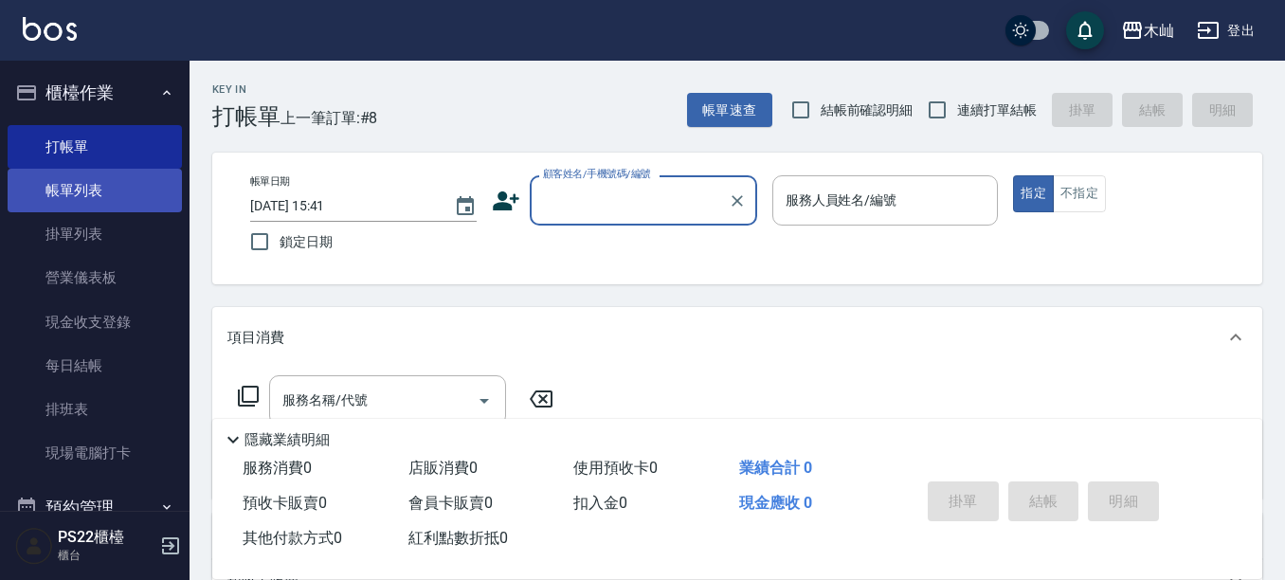
click at [79, 174] on link "帳單列表" at bounding box center [95, 191] width 174 height 44
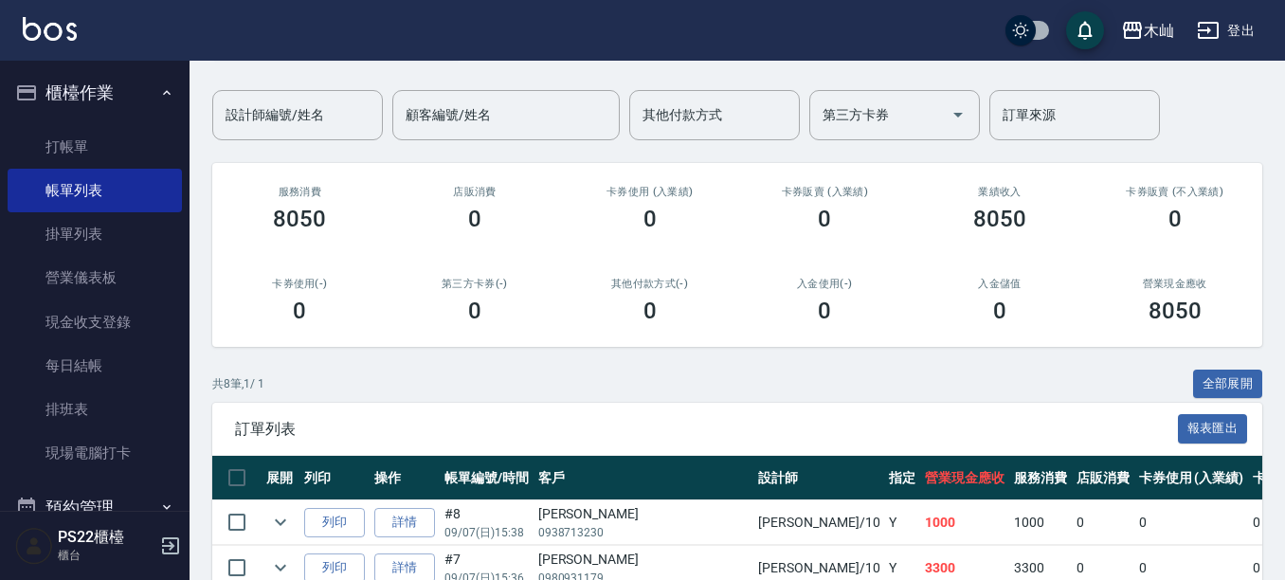
scroll to position [284, 0]
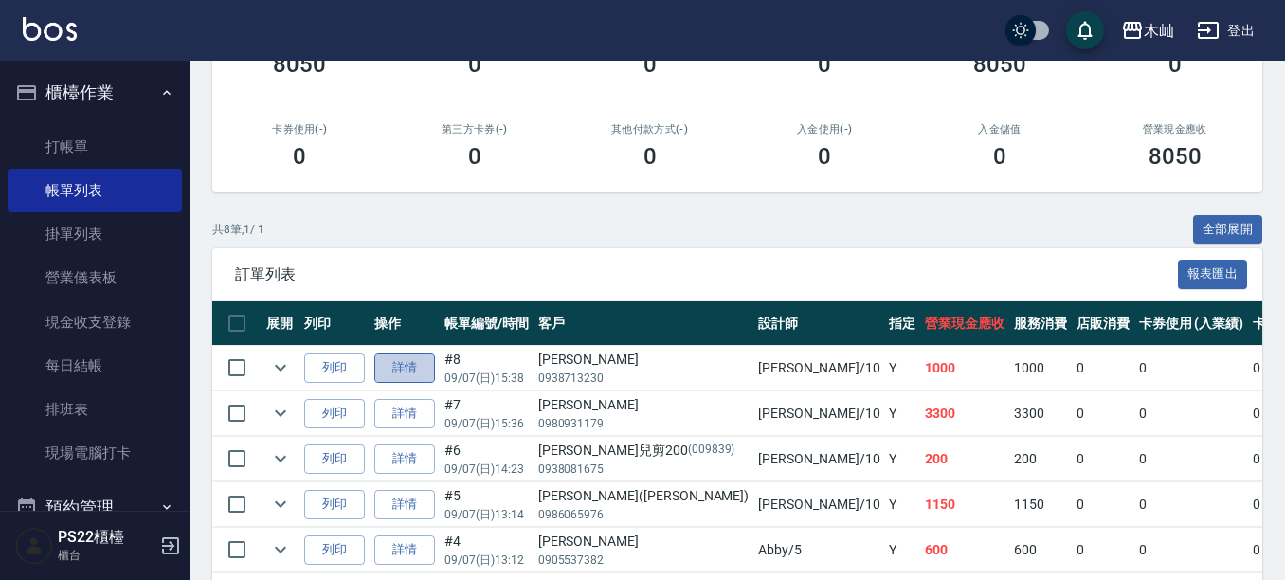
click at [425, 362] on link "詳情" at bounding box center [404, 367] width 61 height 29
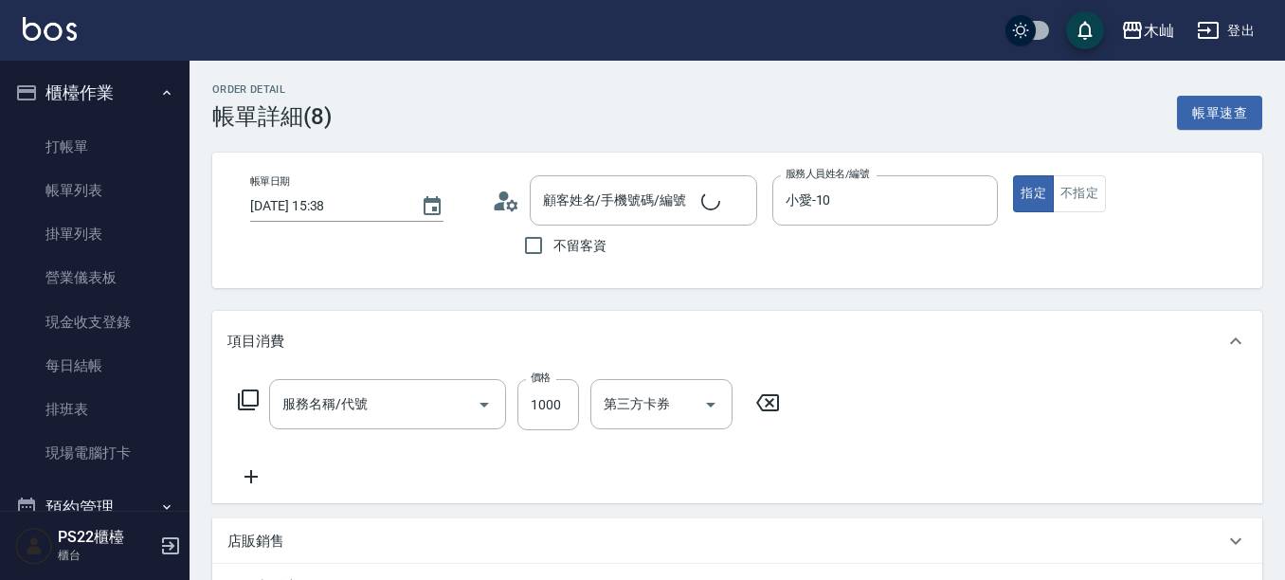
type input "[DATE] 15:38"
type input "小愛-10"
type input "洗+橘水鮮護髮(510)"
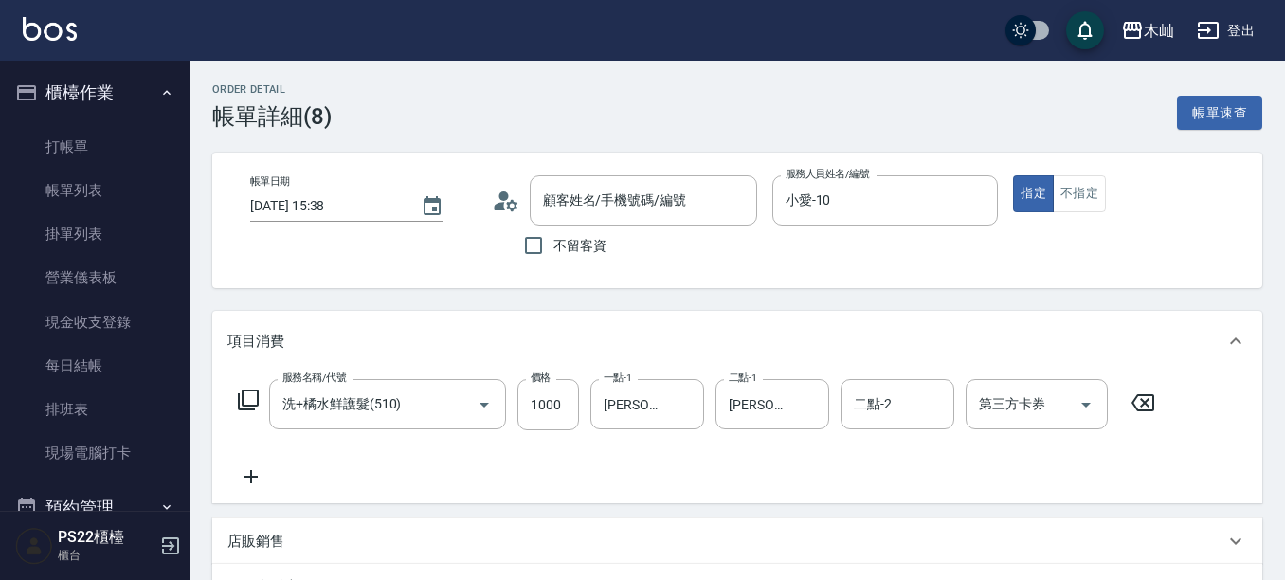
type input "[PERSON_NAME]/0938713230/null"
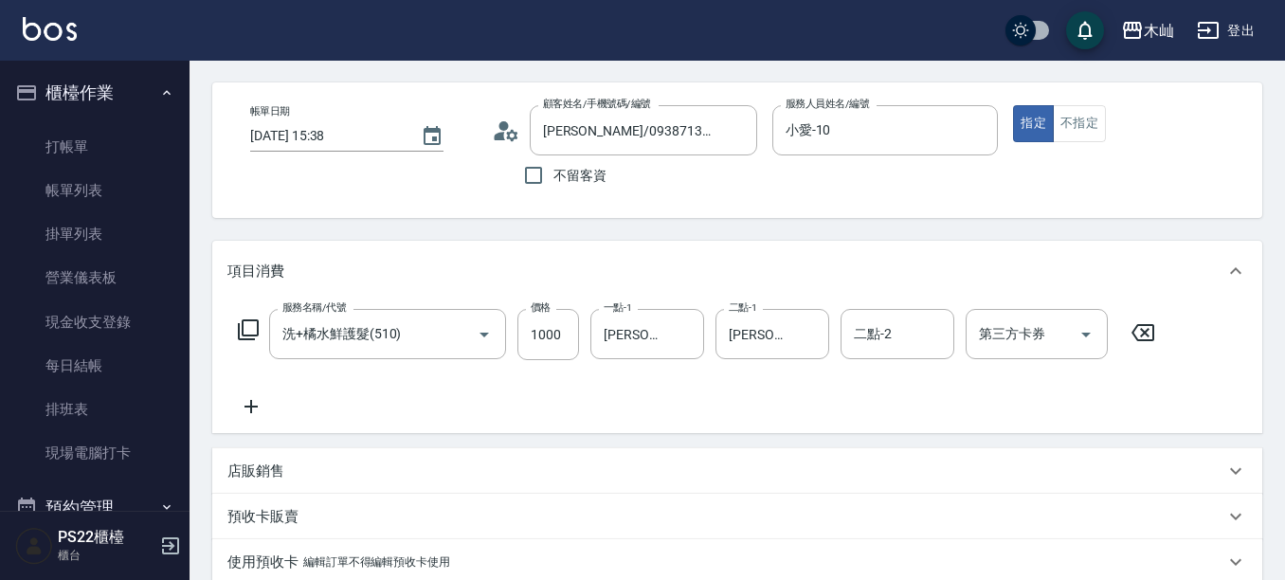
scroll to position [190, 0]
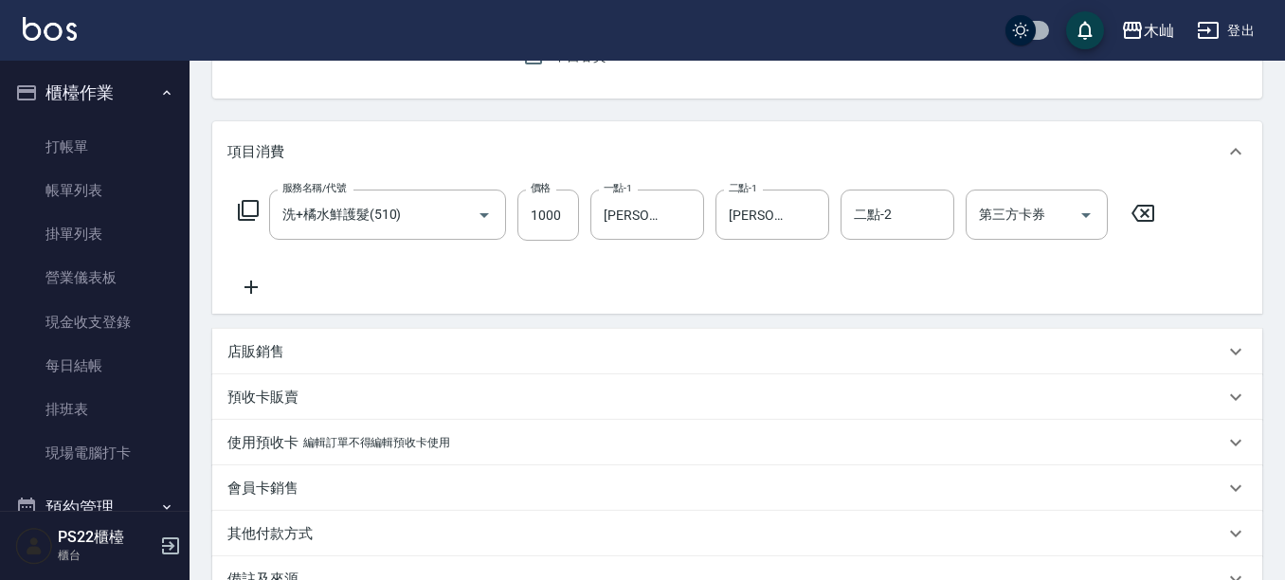
click at [249, 353] on p "店販銷售" at bounding box center [255, 352] width 57 height 20
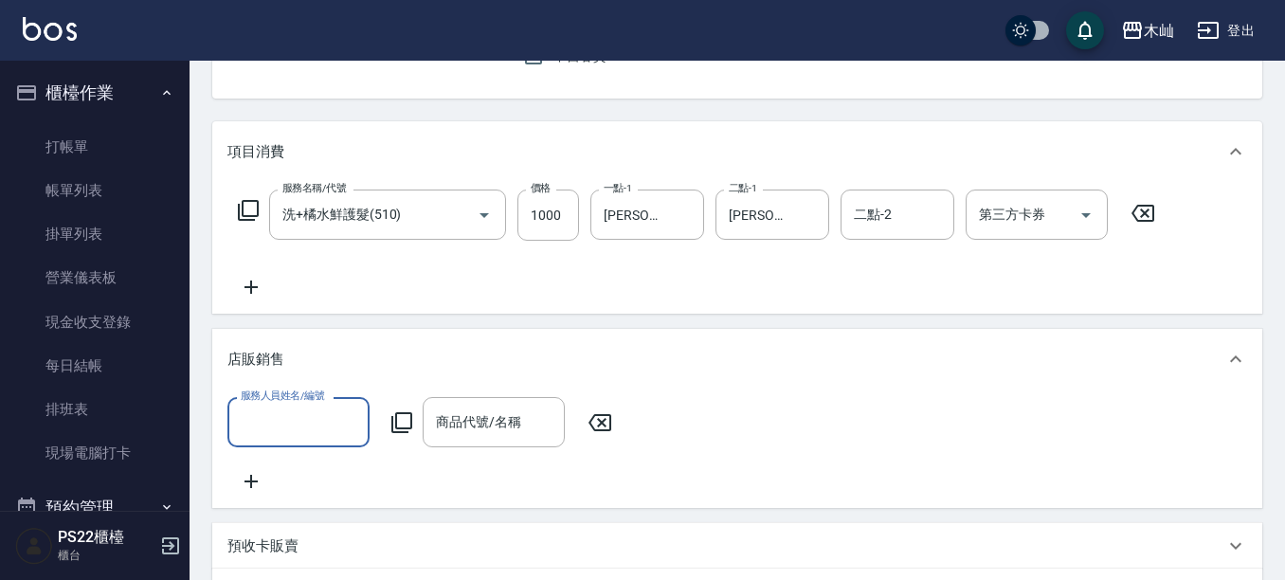
scroll to position [0, 0]
type input "小愛-10"
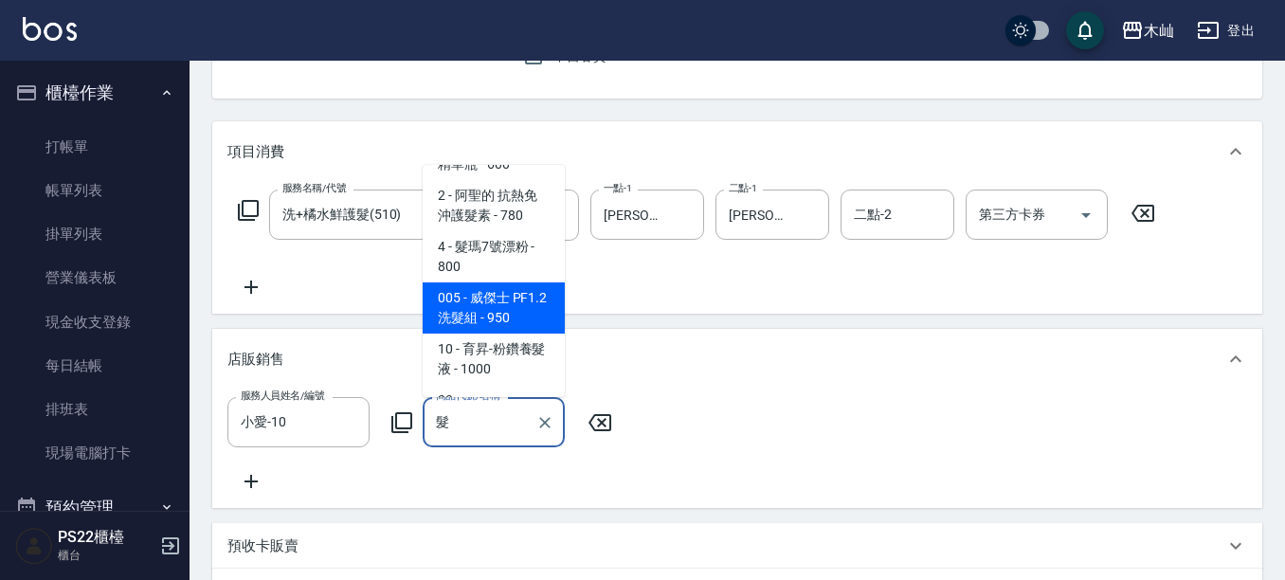
scroll to position [190, 0]
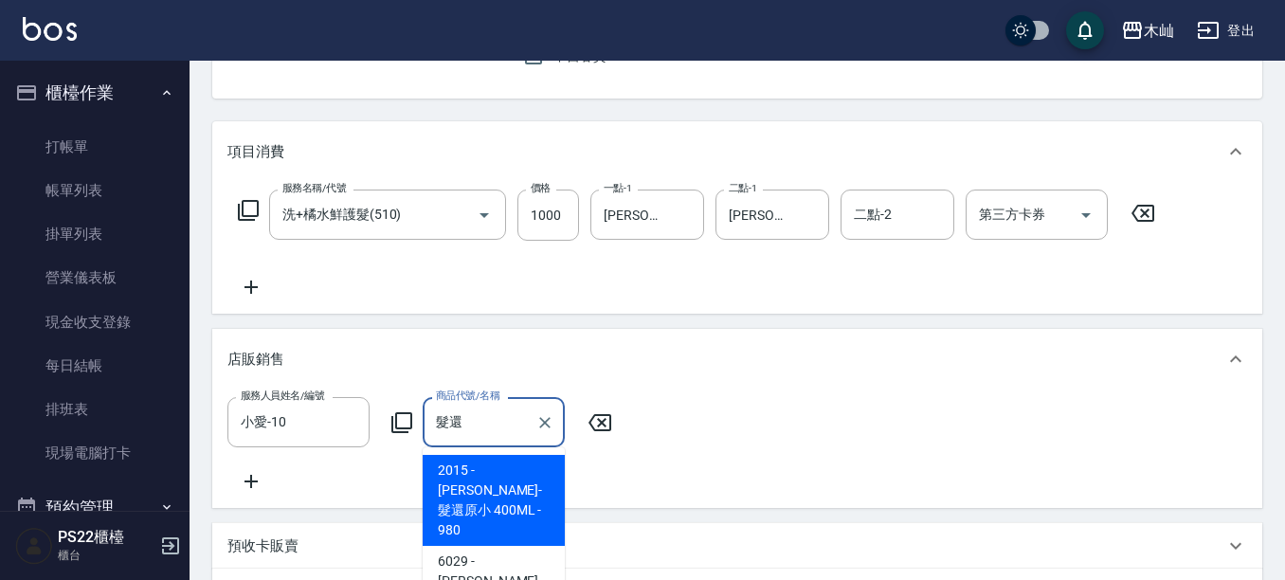
click at [513, 467] on span "2015 - [PERSON_NAME]-髮還原小 400ML - 980" at bounding box center [494, 500] width 142 height 91
type input "[PERSON_NAME]-髮還原小 400ML"
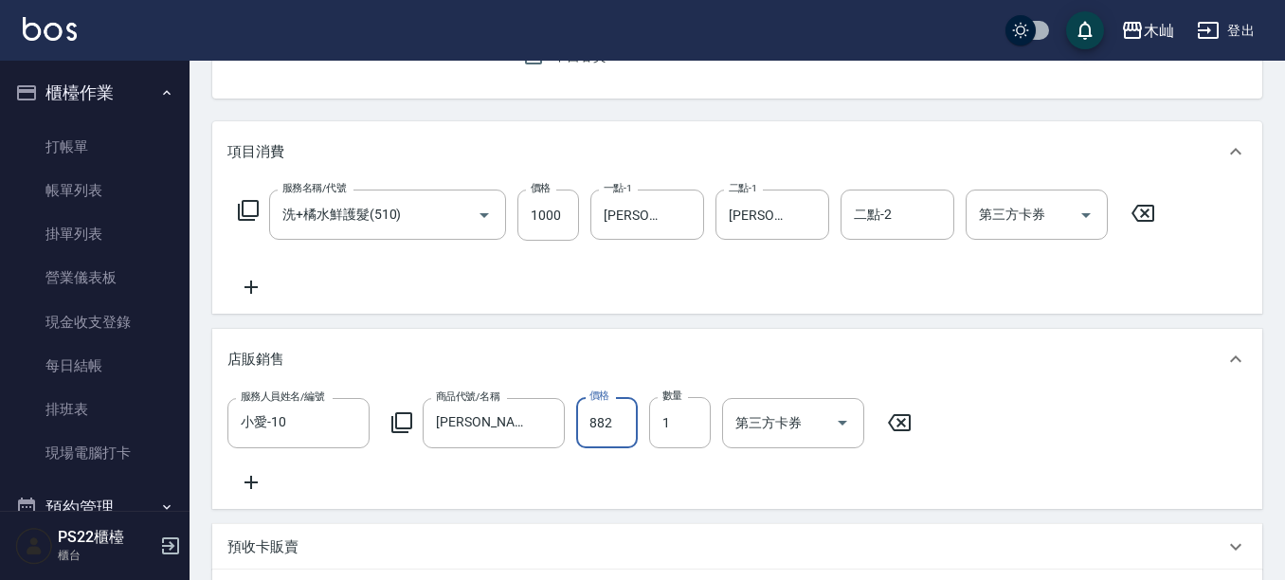
type input "882"
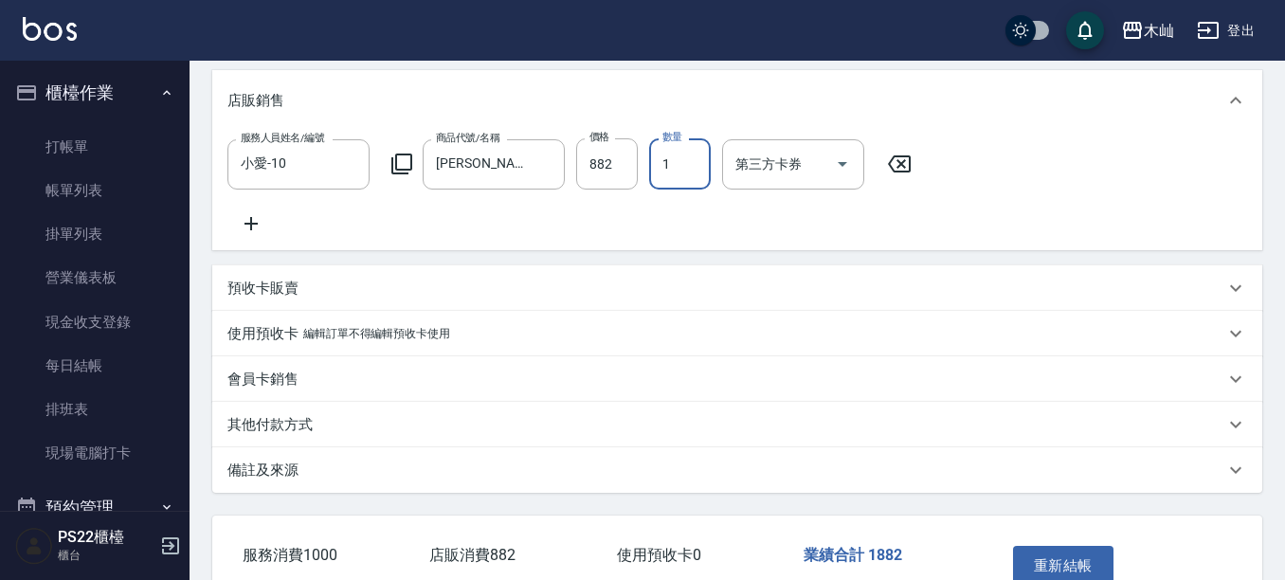
scroll to position [582, 0]
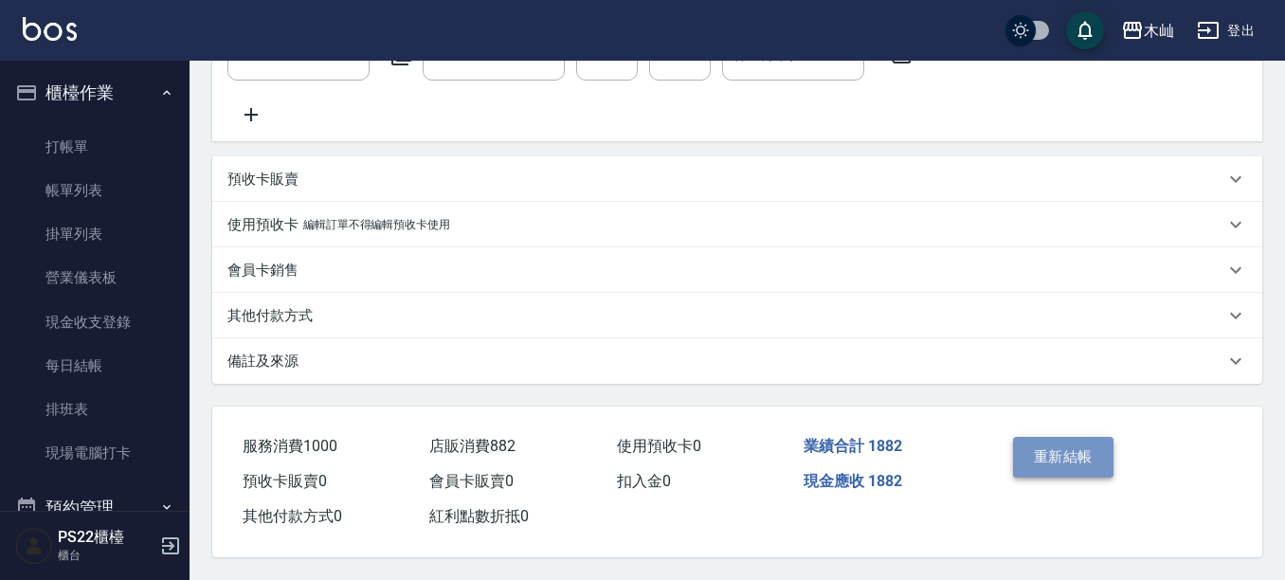
click at [1058, 441] on button "重新結帳" at bounding box center [1063, 457] width 100 height 40
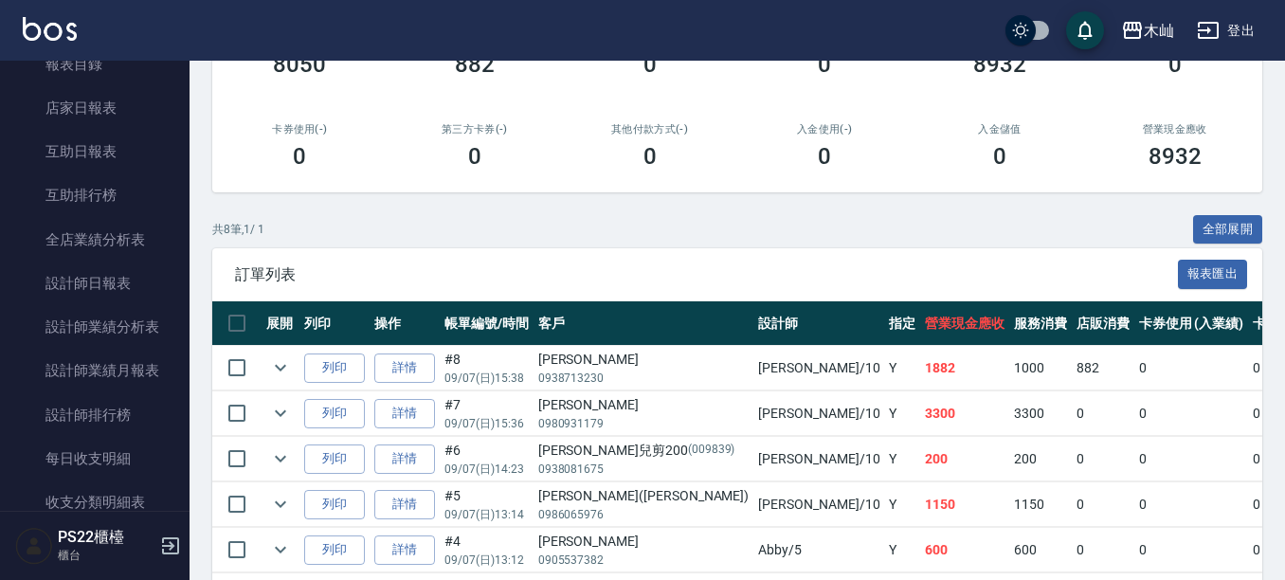
scroll to position [758, 0]
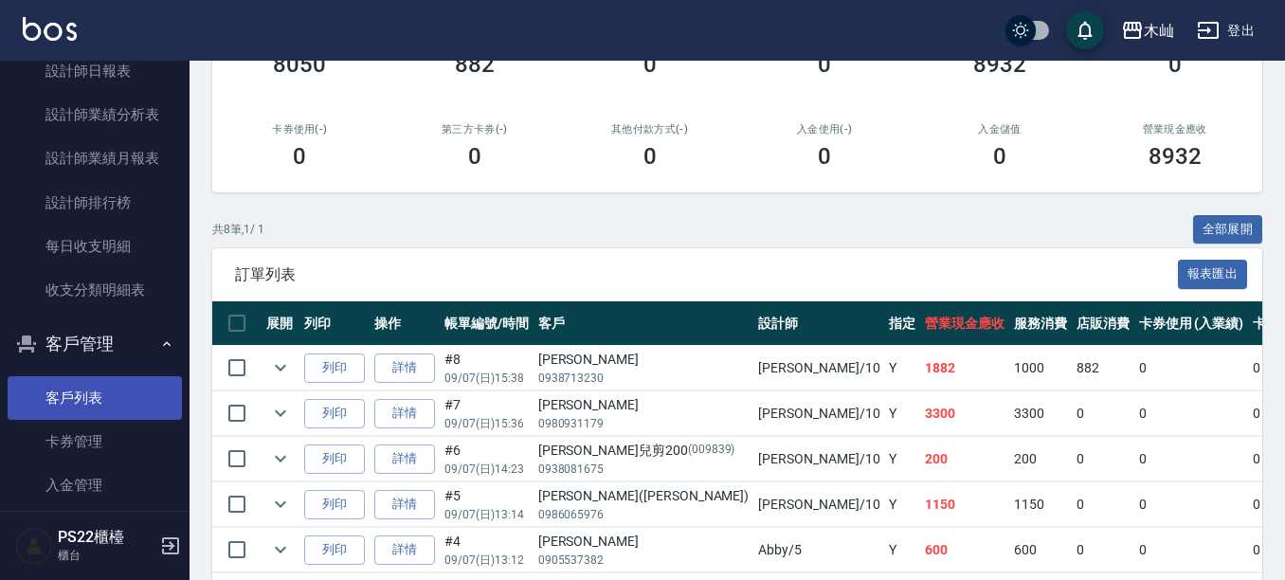
click at [80, 378] on link "客戶列表" at bounding box center [95, 398] width 174 height 44
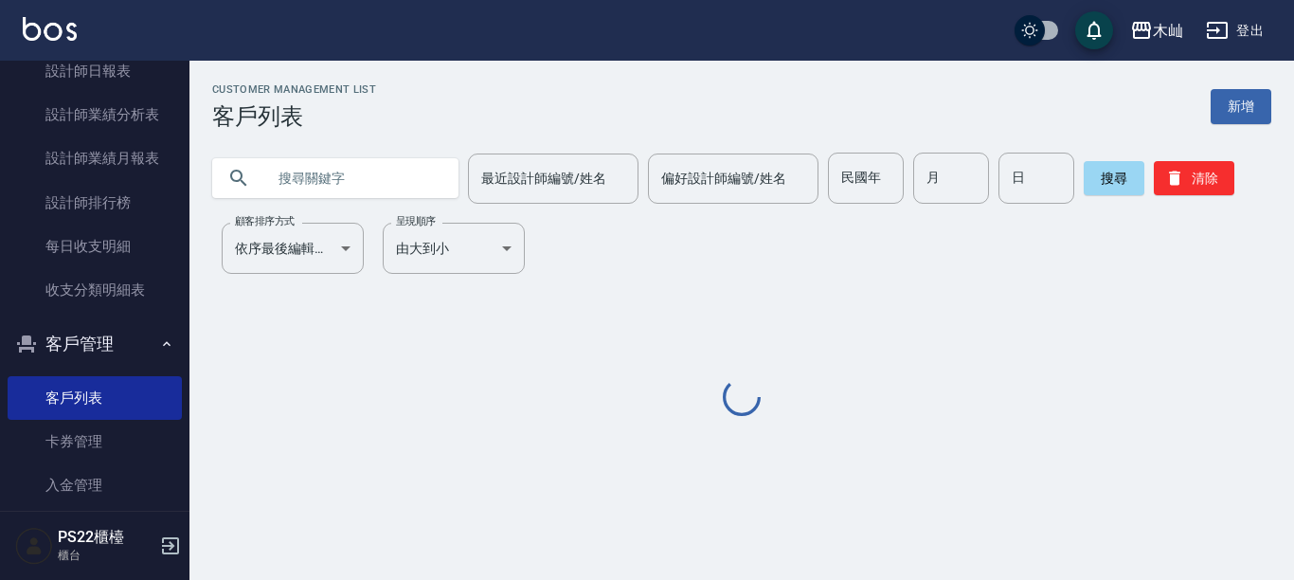
click at [351, 179] on input "text" at bounding box center [354, 178] width 178 height 51
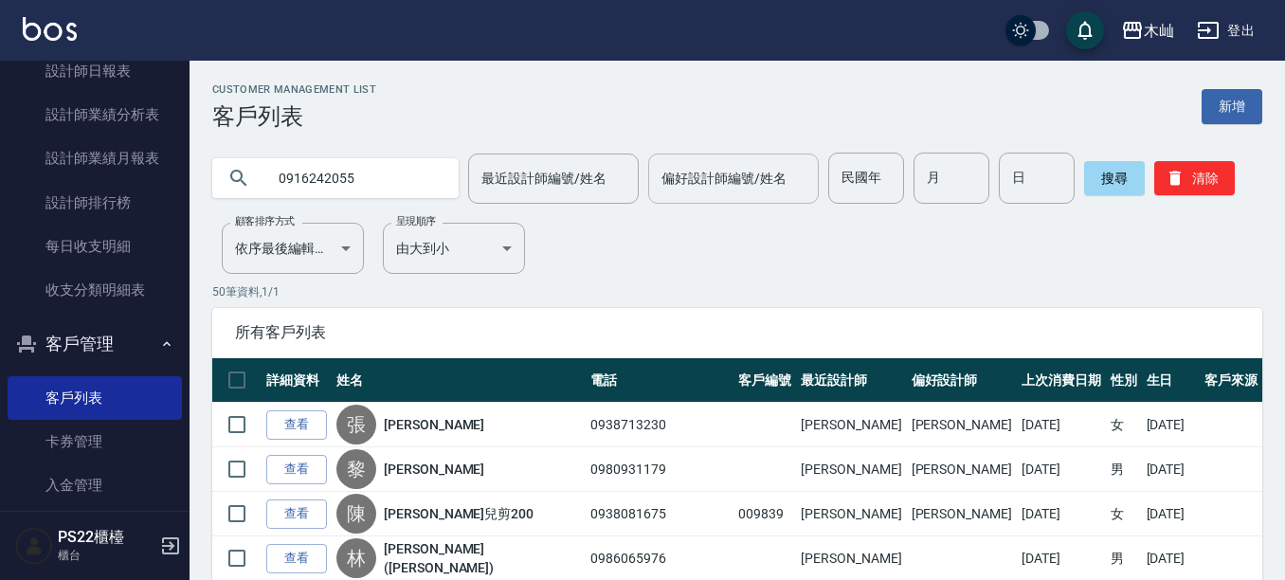
type input "0916242055"
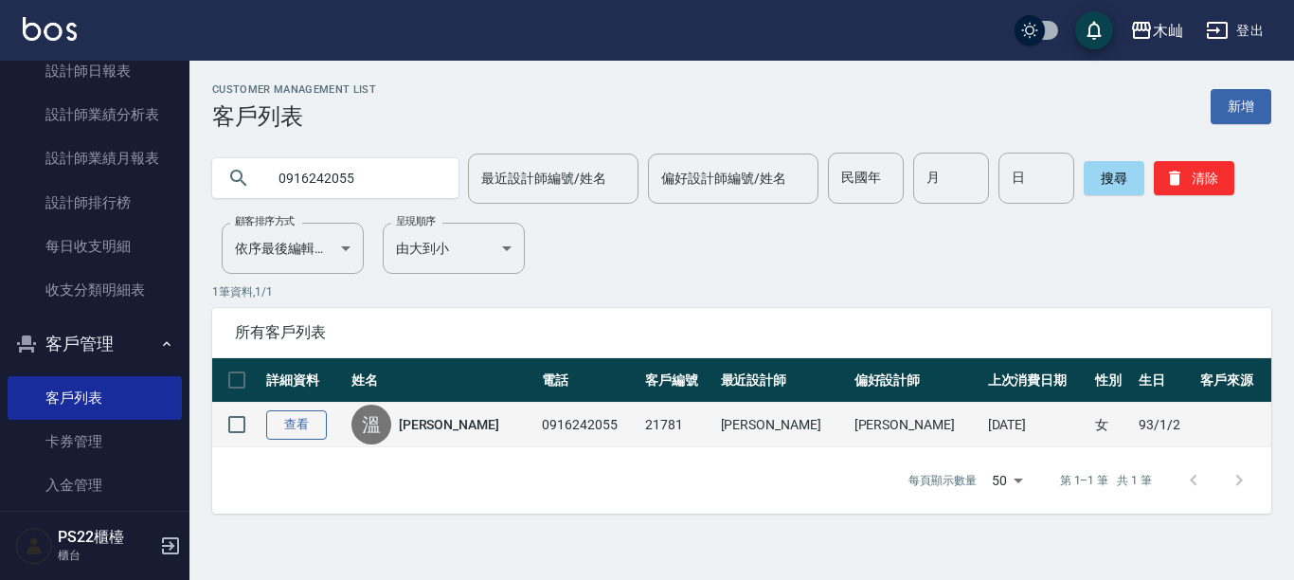
click at [282, 425] on link "查看" at bounding box center [296, 424] width 61 height 29
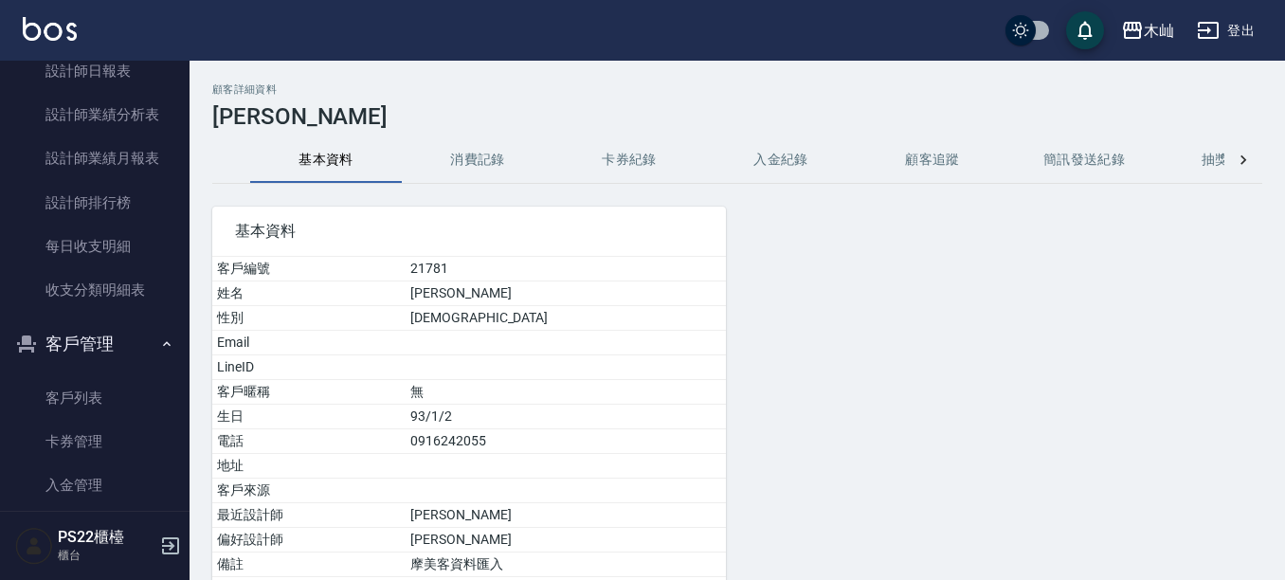
click at [479, 163] on button "消費記錄" at bounding box center [478, 159] width 152 height 45
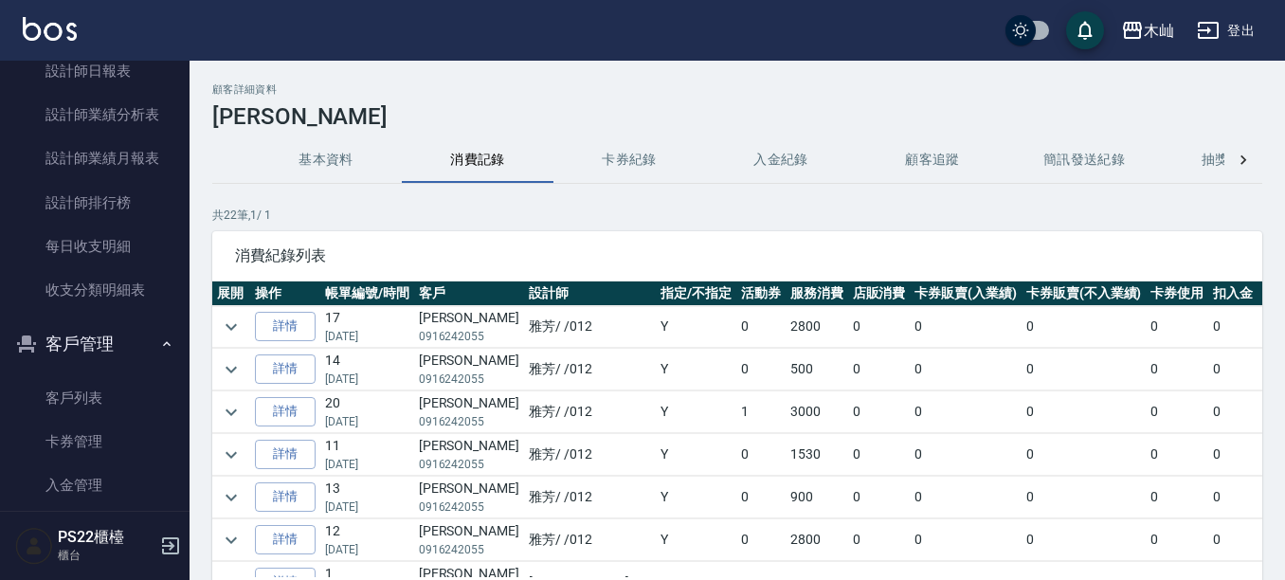
click at [441, 335] on p "0916242055" at bounding box center [469, 336] width 100 height 17
copy p "0916242055"
click at [230, 328] on icon "expand row" at bounding box center [231, 326] width 11 height 7
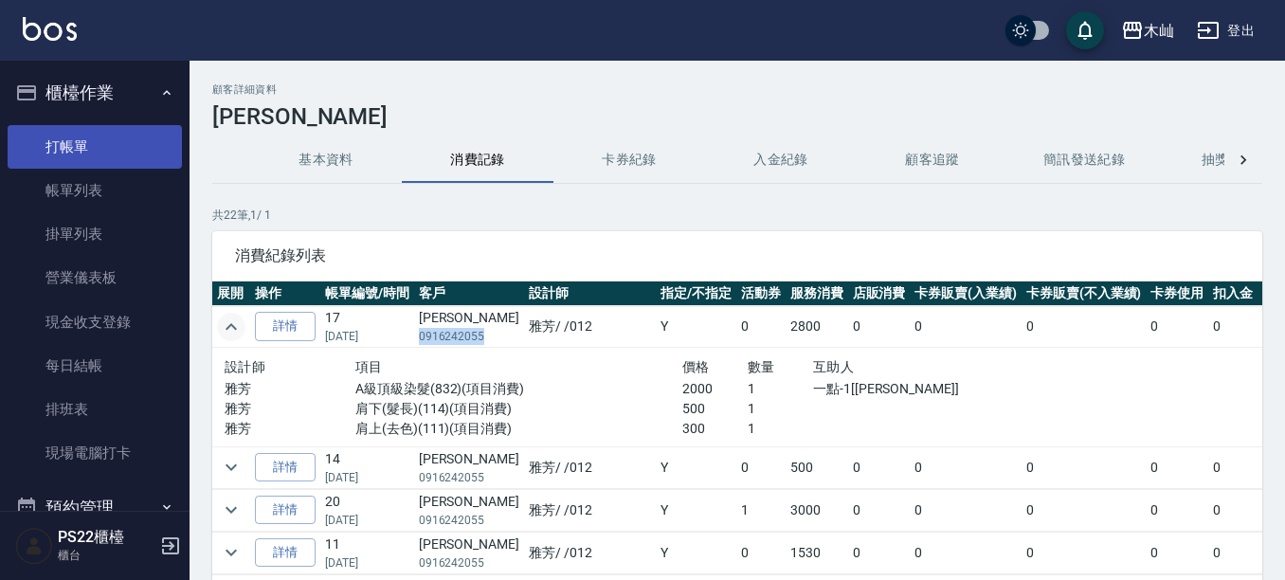
click at [87, 148] on link "打帳單" at bounding box center [95, 147] width 174 height 44
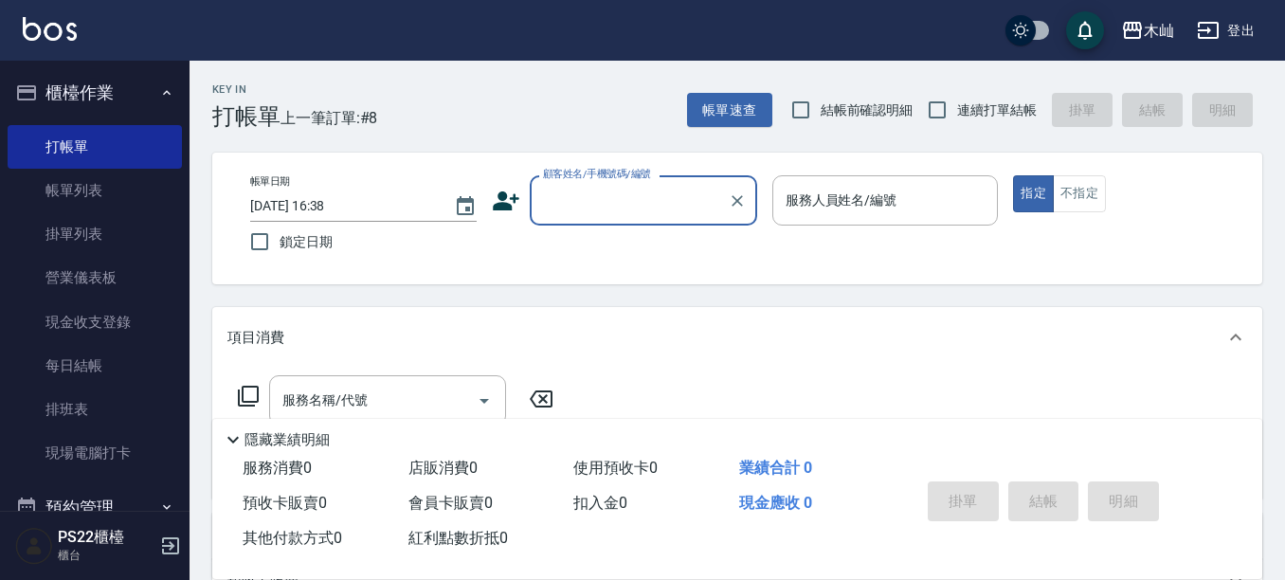
click at [603, 197] on input "顧客姓名/手機號碼/編號" at bounding box center [629, 200] width 182 height 33
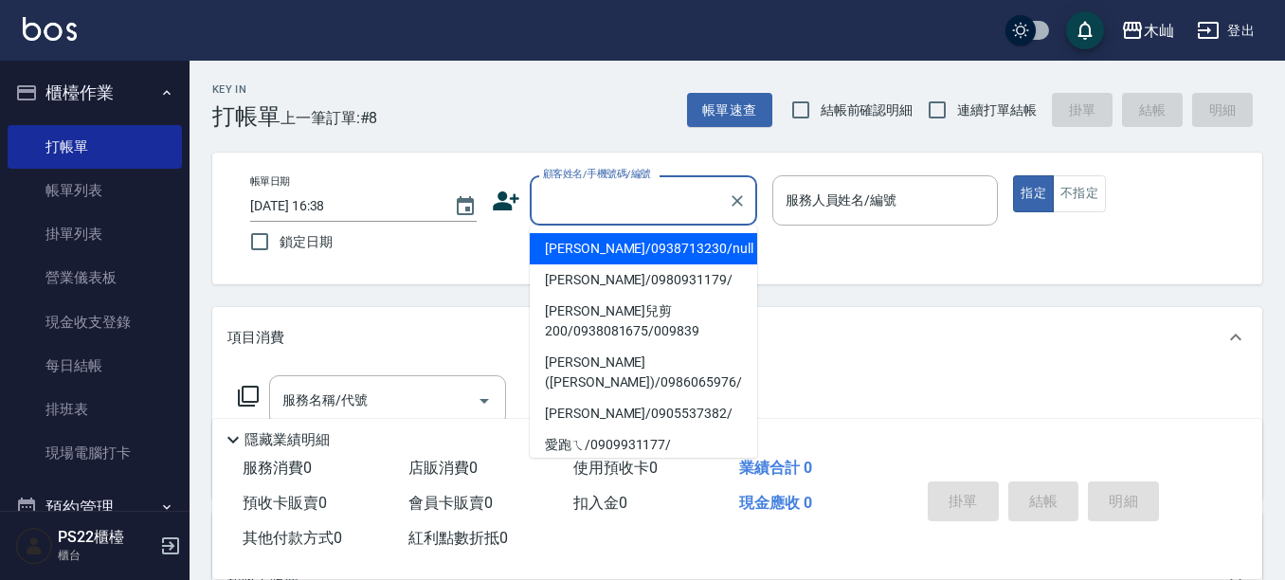
drag, startPoint x: 603, startPoint y: 197, endPoint x: 572, endPoint y: 199, distance: 30.4
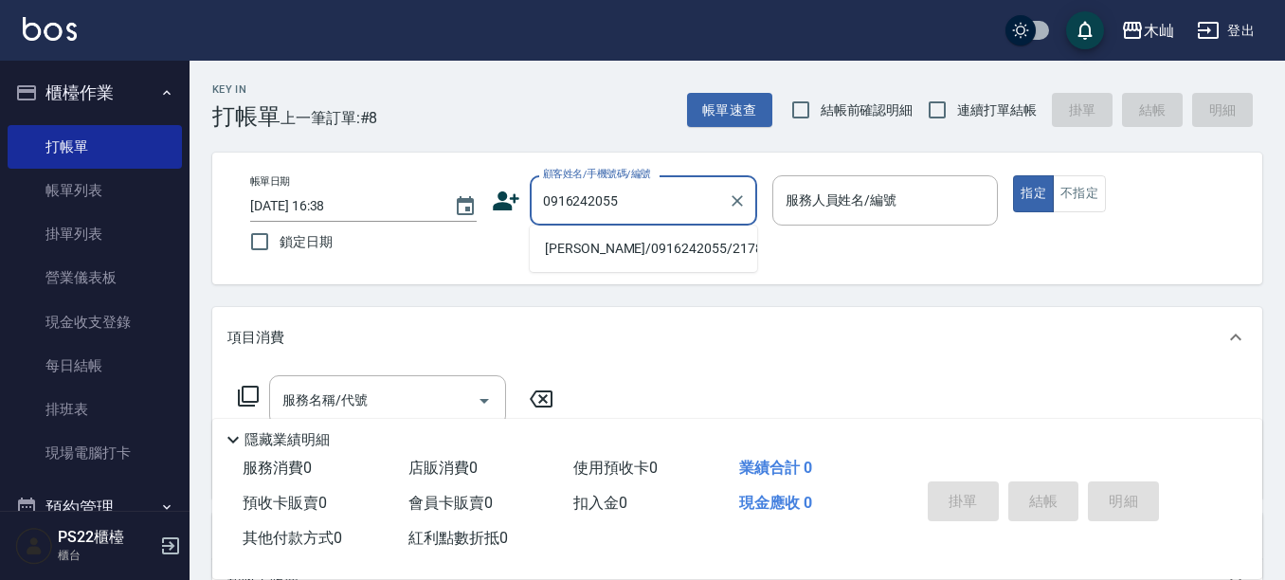
click at [652, 245] on li "[PERSON_NAME]/0916242055/21781" at bounding box center [643, 248] width 227 height 31
type input "[PERSON_NAME]/0916242055/21781"
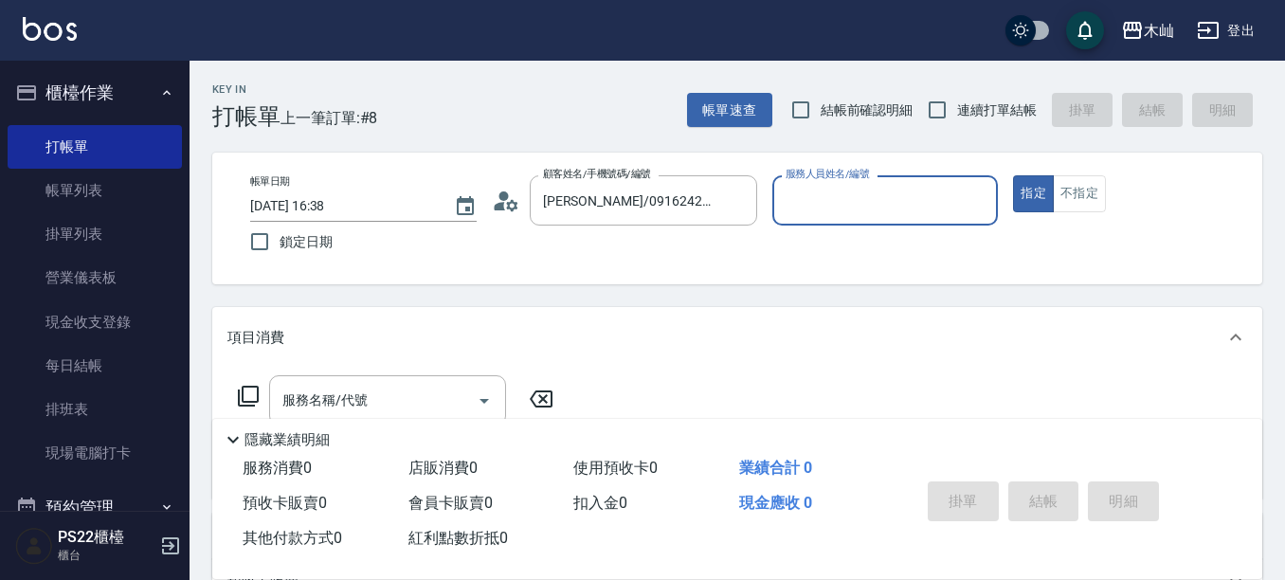
type input "雅芳-012"
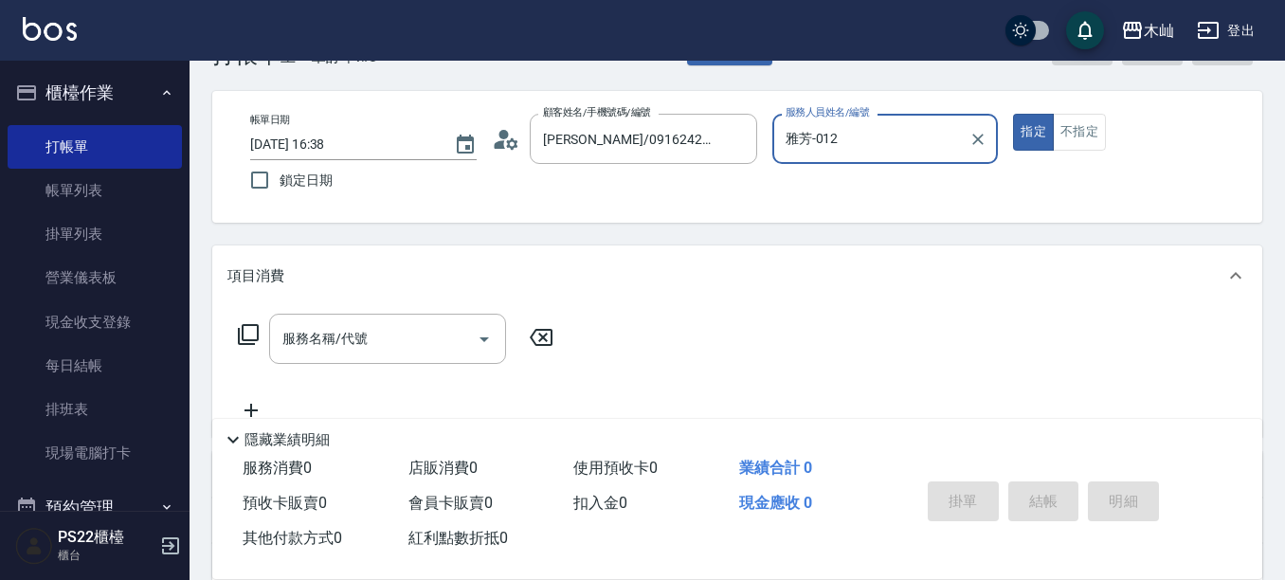
scroll to position [95, 0]
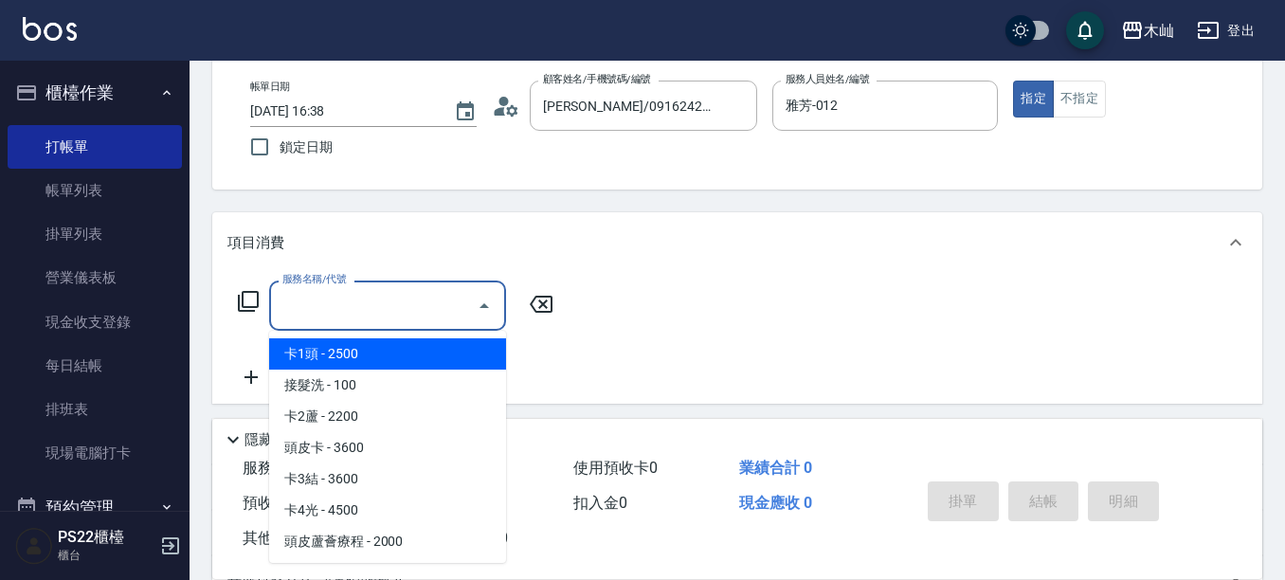
click at [425, 306] on input "服務名稱/代號" at bounding box center [373, 305] width 191 height 33
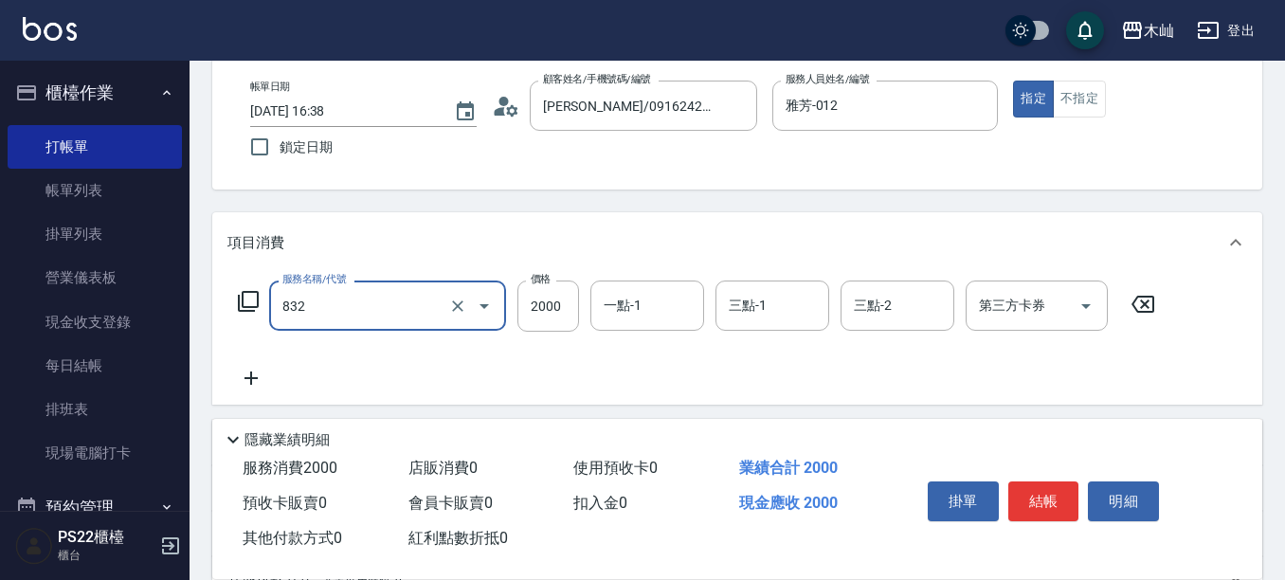
type input "A級頂級染髮(832)"
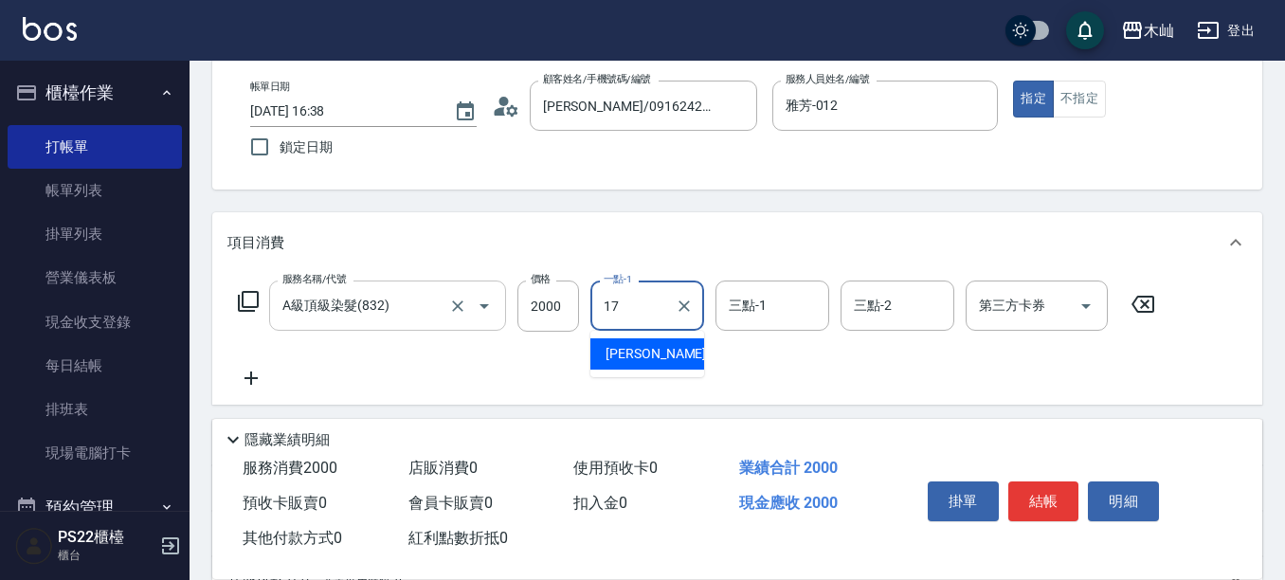
type input "[PERSON_NAME]-17"
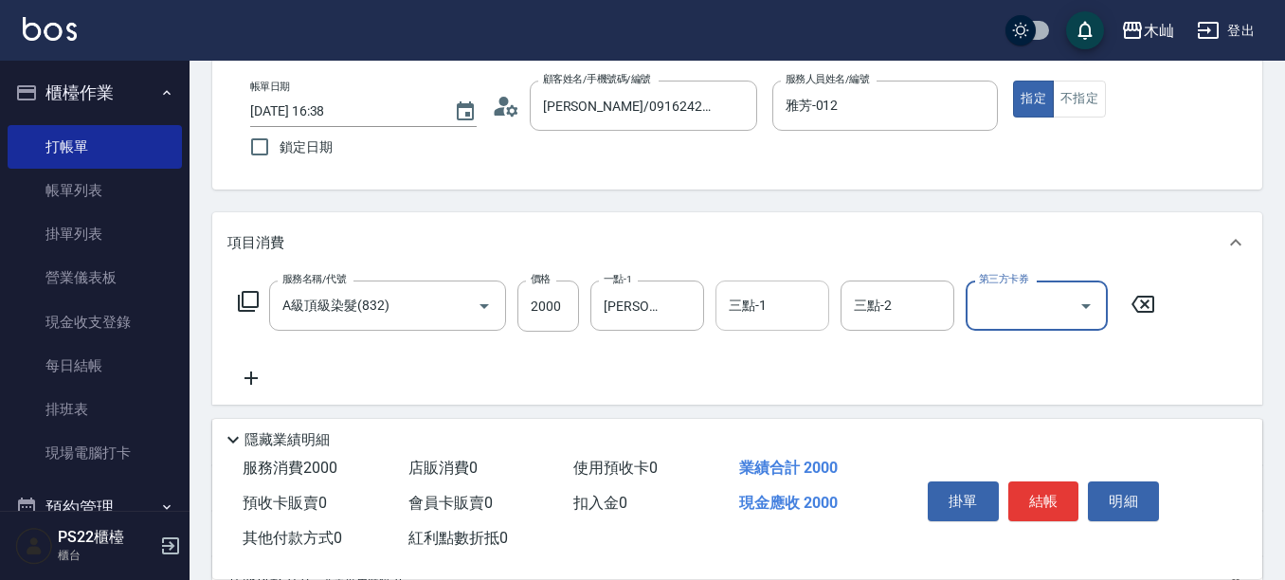
click at [780, 300] on input "三點-1" at bounding box center [772, 305] width 97 height 33
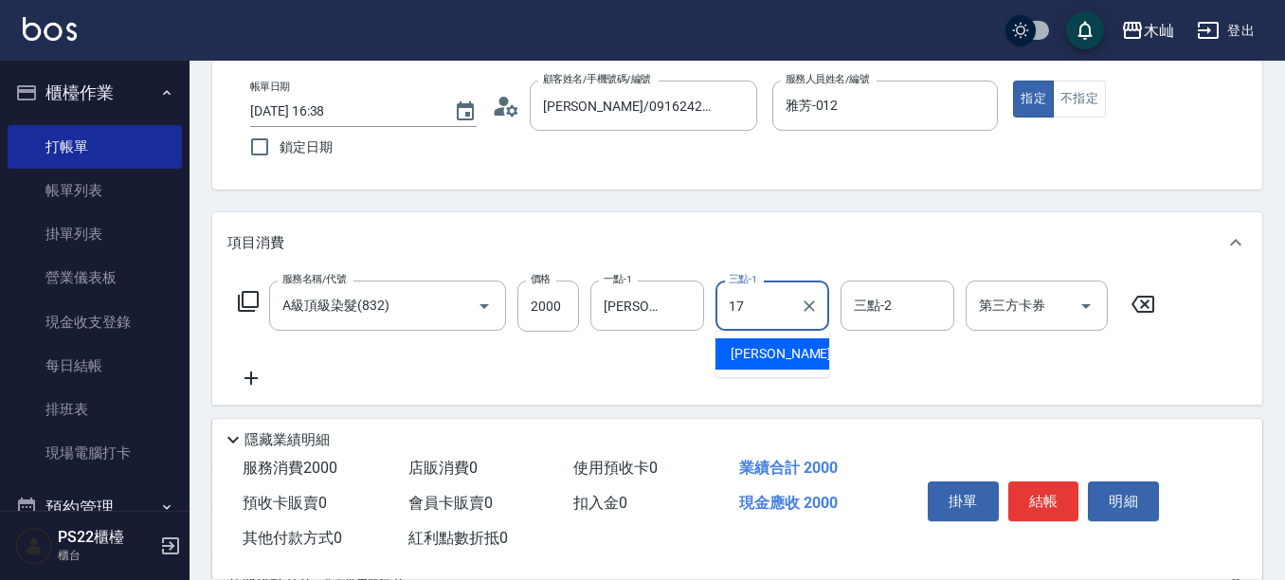
type input "[PERSON_NAME]-17"
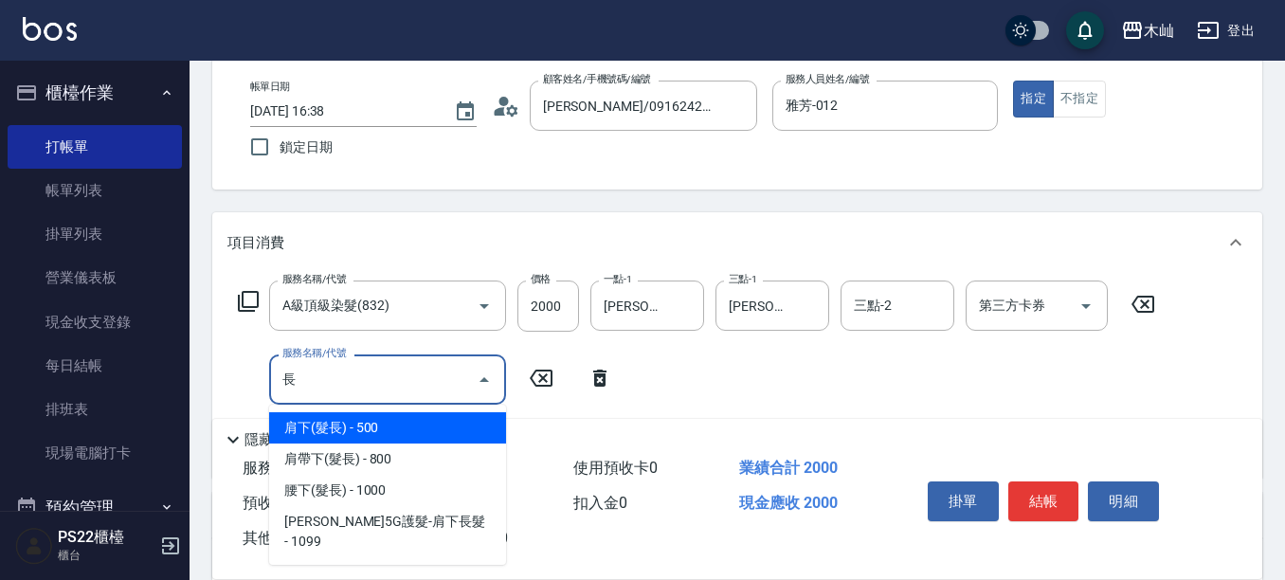
click at [477, 428] on span "肩下(髮長) - 500" at bounding box center [387, 427] width 237 height 31
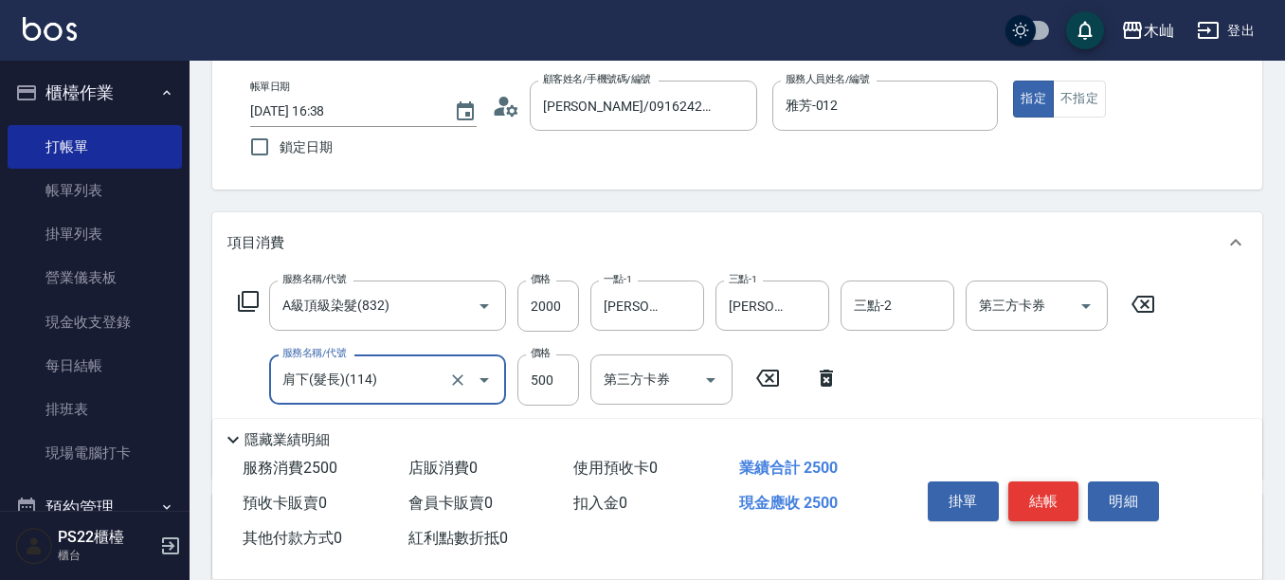
type input "肩下(髮長)(114)"
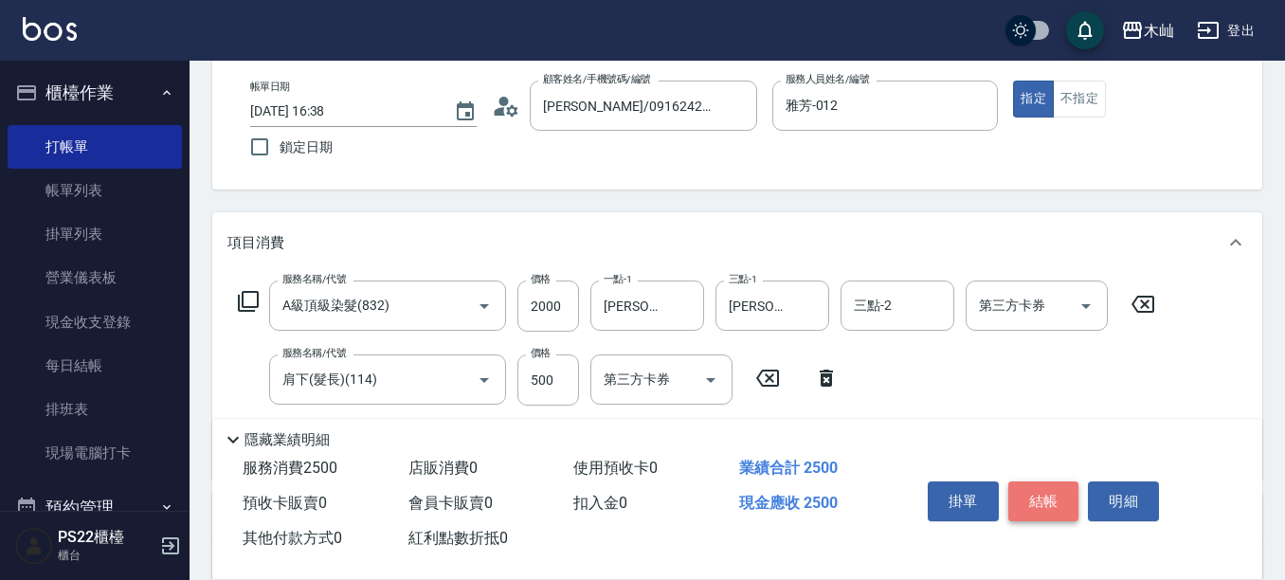
click at [1035, 489] on button "結帳" at bounding box center [1043, 501] width 71 height 40
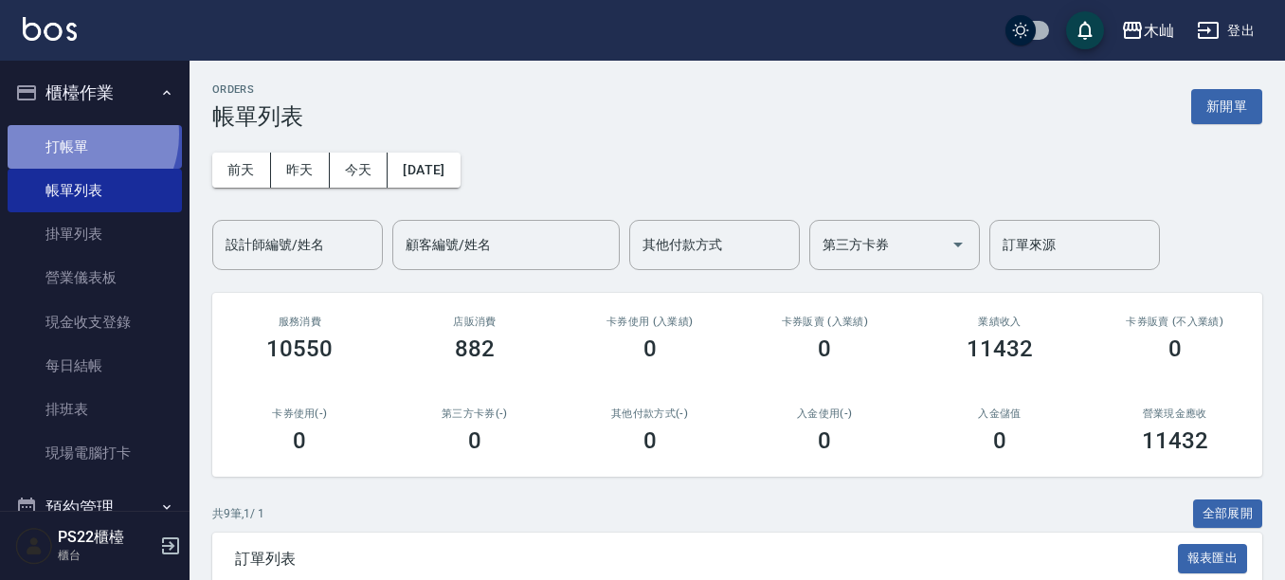
drag, startPoint x: 75, startPoint y: 134, endPoint x: 159, endPoint y: 100, distance: 90.6
click at [76, 133] on link "打帳單" at bounding box center [95, 147] width 174 height 44
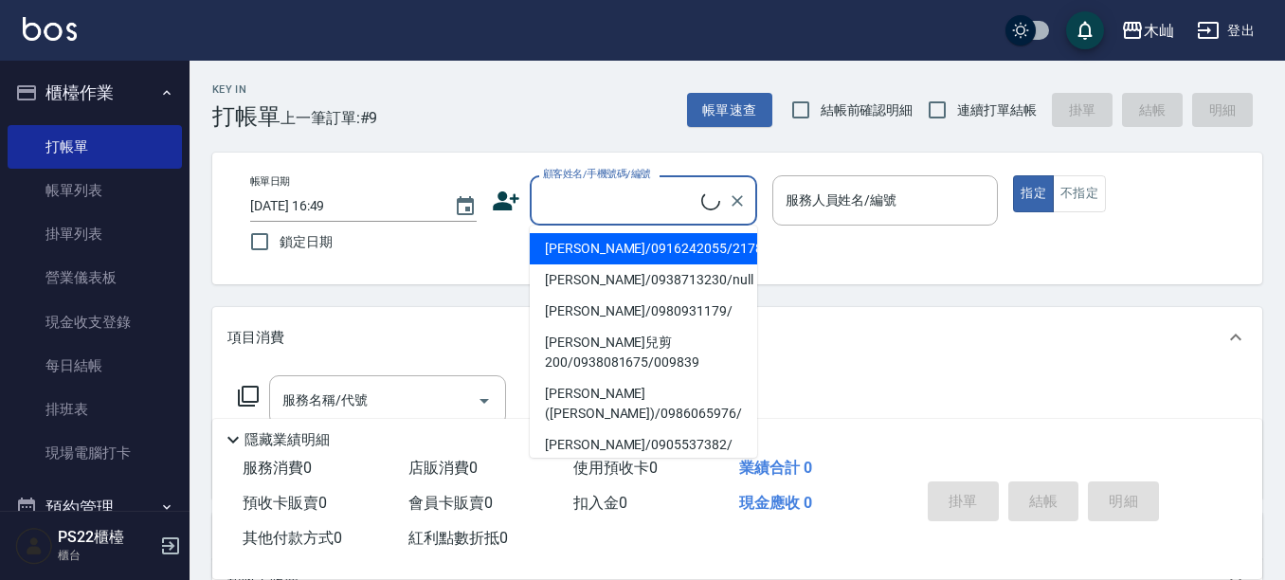
click at [609, 206] on input "顧客姓名/手機號碼/編號" at bounding box center [619, 200] width 163 height 33
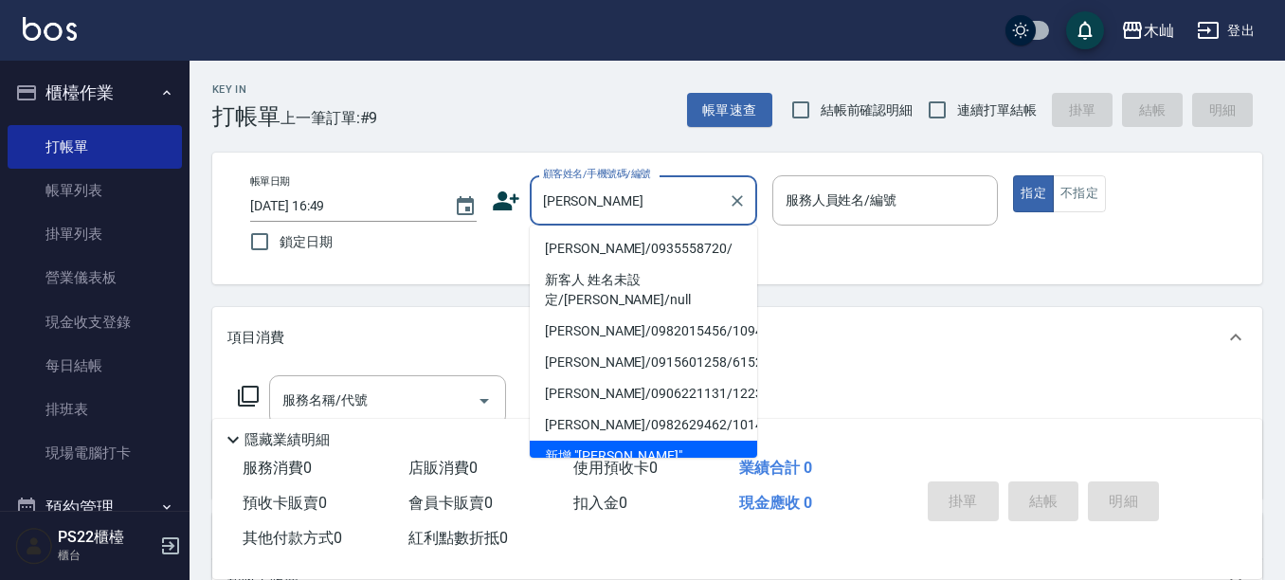
click at [600, 249] on li "[PERSON_NAME]/0935558720/" at bounding box center [643, 248] width 227 height 31
type input "[PERSON_NAME]/0935558720/"
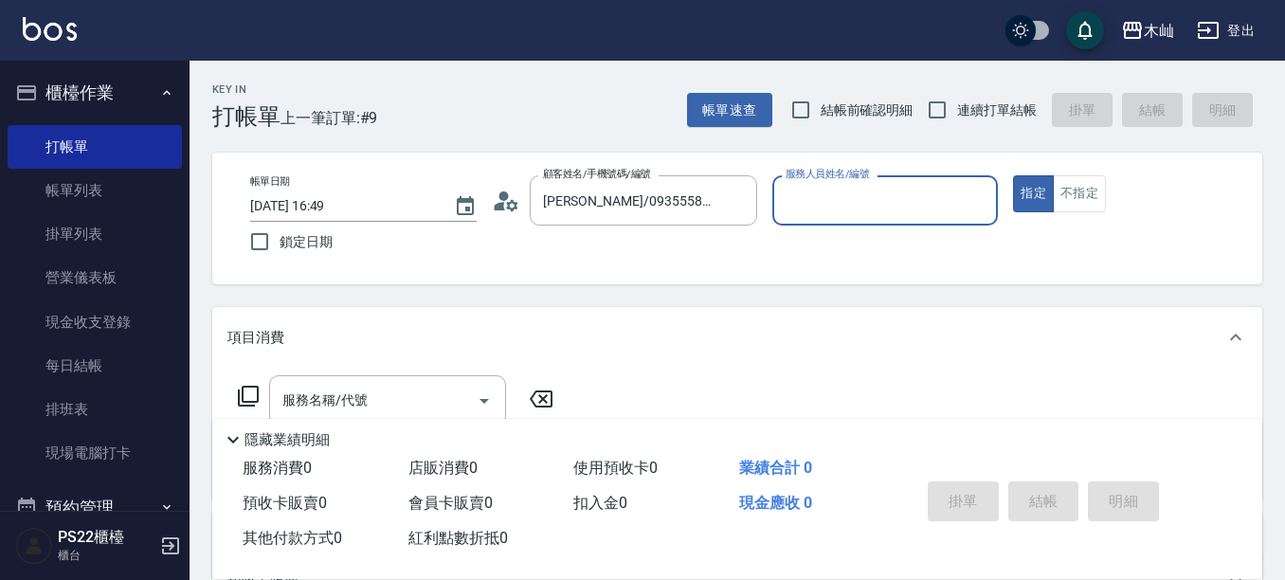
click at [839, 207] on input "服務人員姓名/編號" at bounding box center [885, 200] width 209 height 33
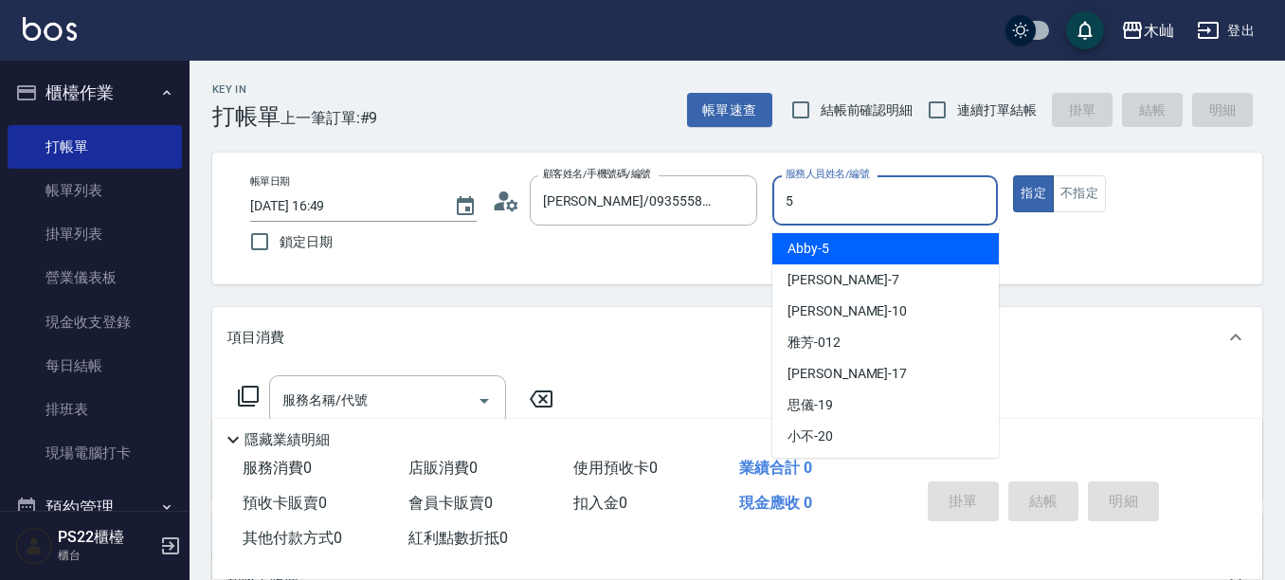
type input "Abby-5"
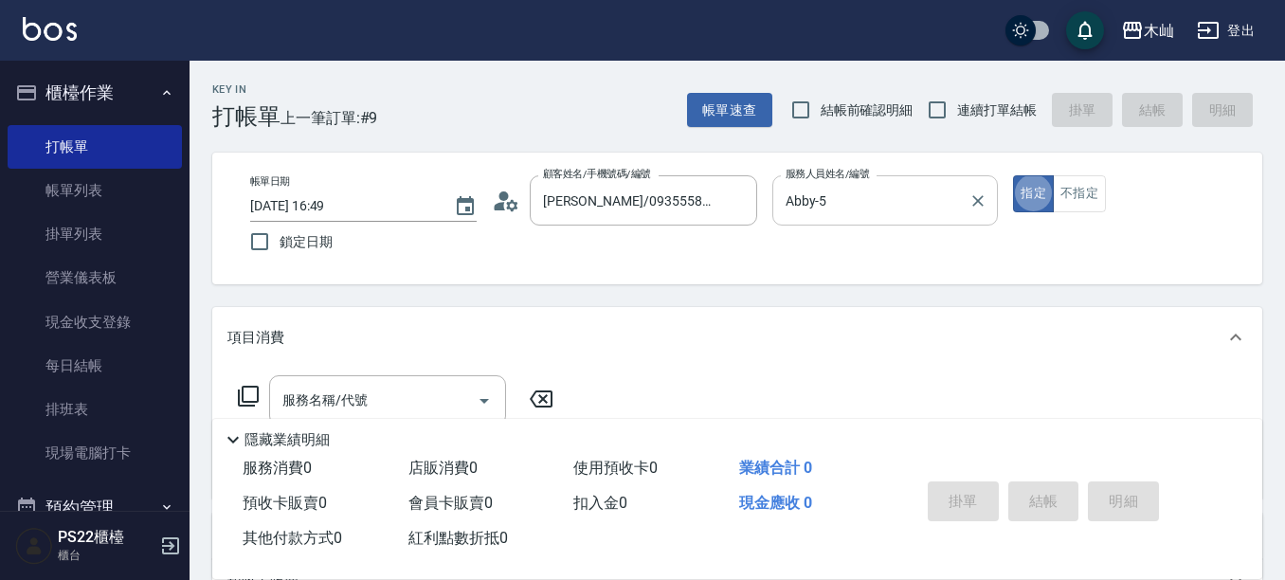
type button "true"
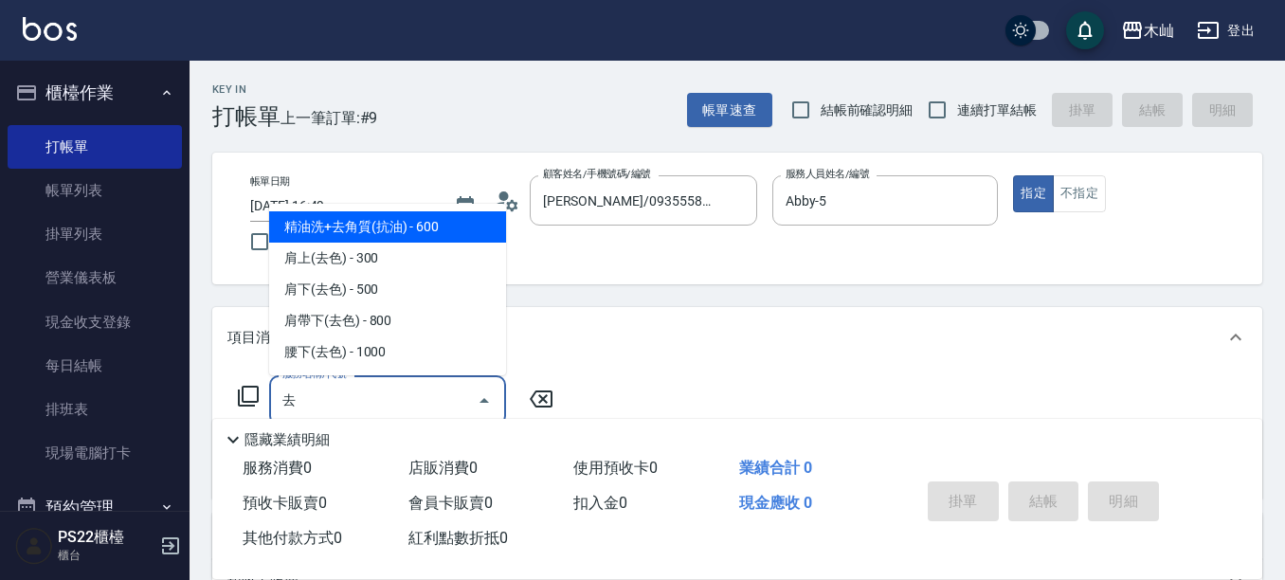
click at [474, 222] on span "精油洗+去角質(抗油) - 600" at bounding box center [387, 226] width 237 height 31
type input "精油洗+去角質(抗油)(110)"
